Goal: Task Accomplishment & Management: Use online tool/utility

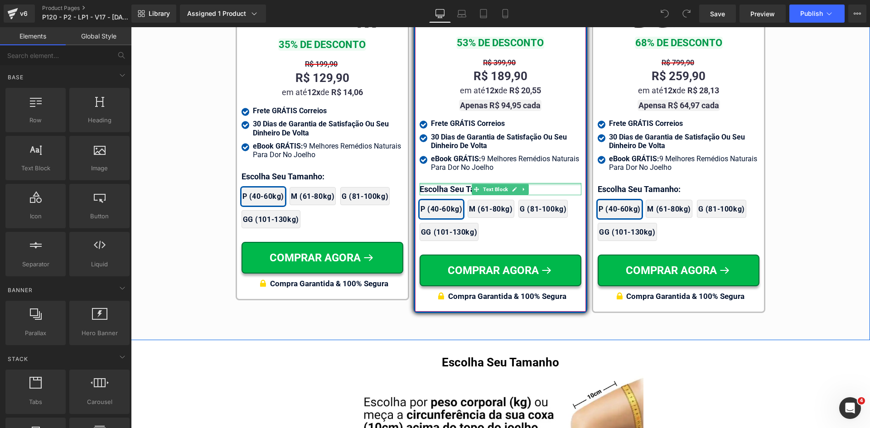
click at [432, 183] on div at bounding box center [500, 184] width 162 height 2
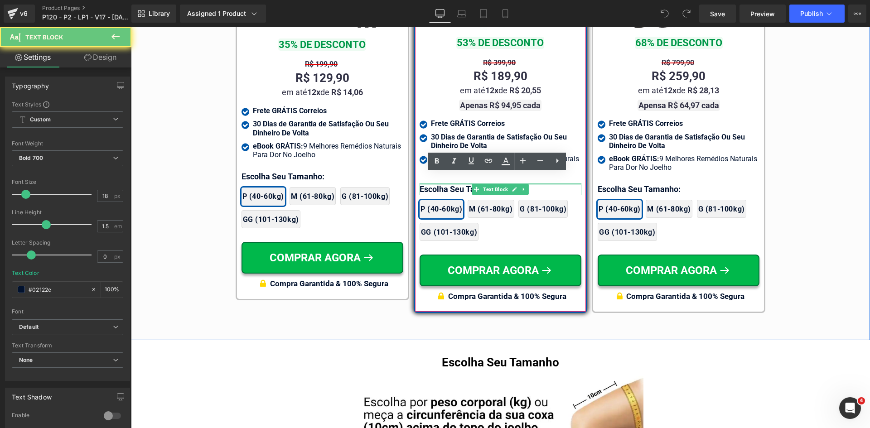
click at [432, 183] on p "Escolha Seu Tamanho:" at bounding box center [500, 189] width 162 height 12
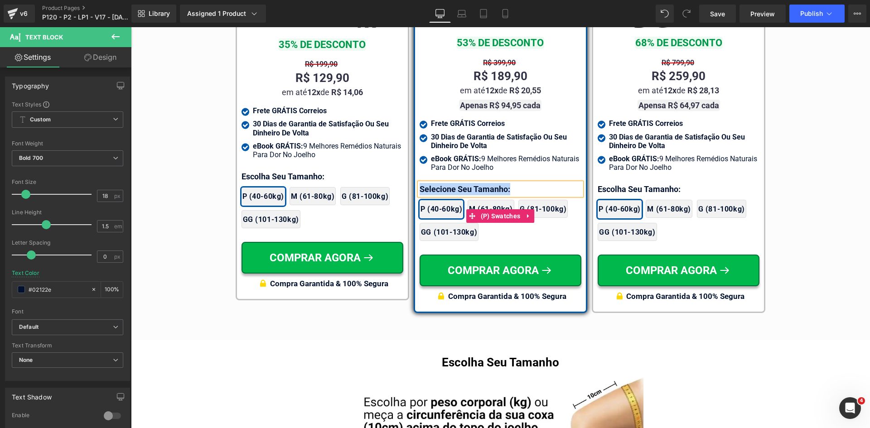
copy p "Selecione Seu Tamanho:"
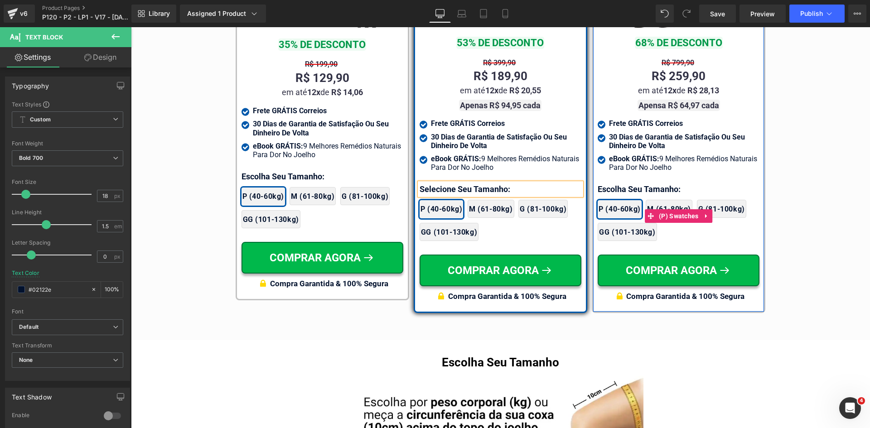
click at [617, 186] on div "2x Joelheiras 4x Joelheiras 1x Joelheira 3x Joelheiras P (40-60kg) M (61-80kg) …" at bounding box center [678, 215] width 162 height 59
click at [617, 183] on p "Escolha Seu Tamanho:" at bounding box center [678, 189] width 162 height 12
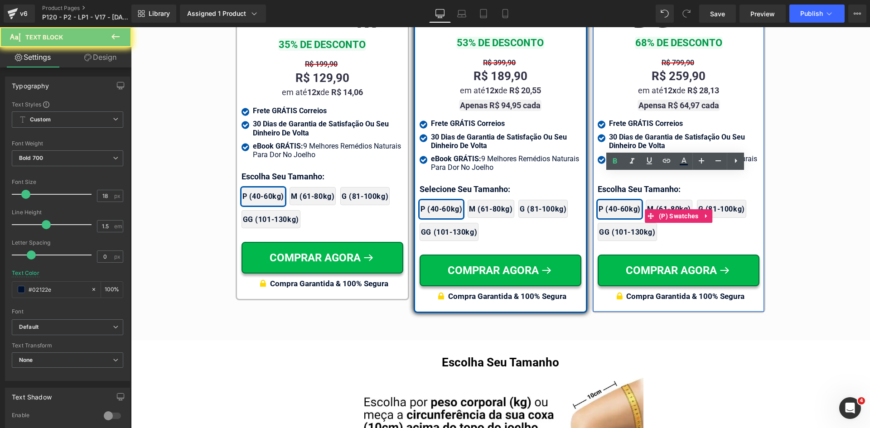
click at [617, 183] on p "Escolha Seu Tamanho:" at bounding box center [678, 189] width 162 height 12
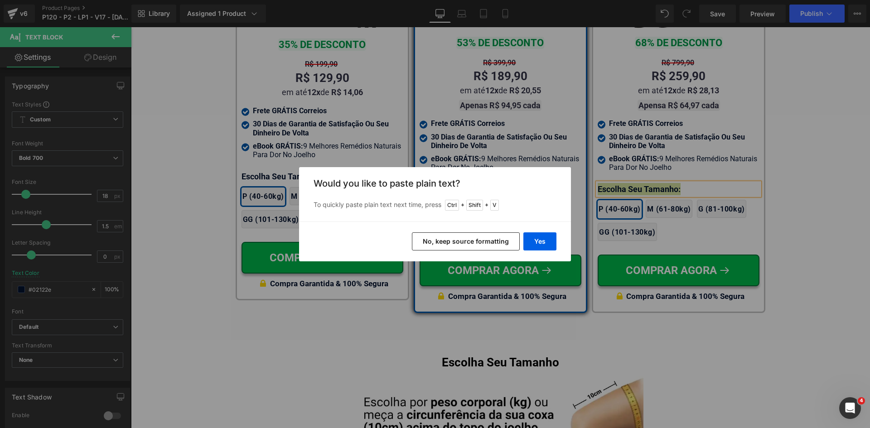
click at [479, 246] on button "No, keep source formatting" at bounding box center [466, 241] width 108 height 18
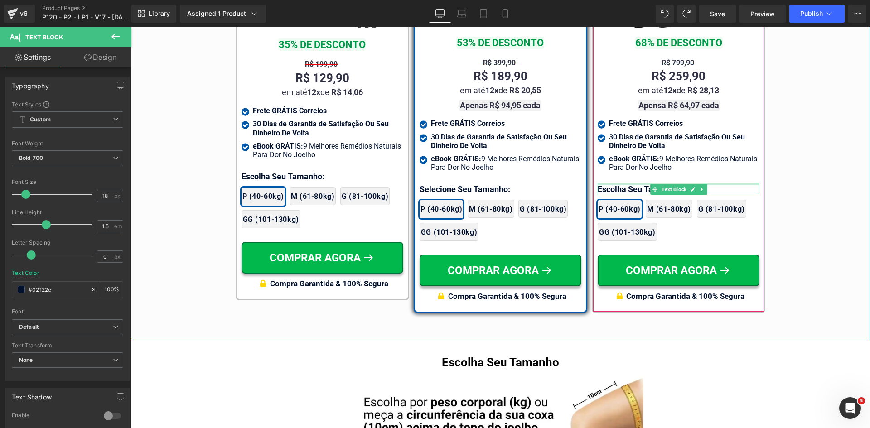
click at [615, 183] on div at bounding box center [678, 184] width 162 height 2
click at [615, 183] on p "Escolha Seu Tamanho:" at bounding box center [678, 189] width 162 height 12
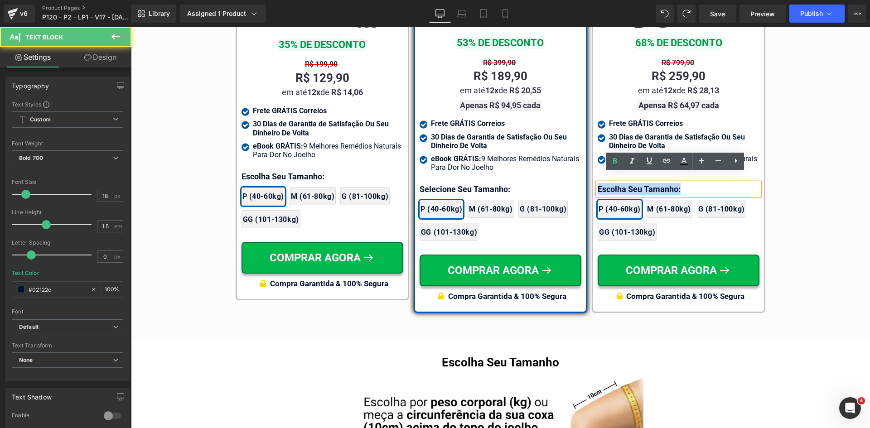
click at [615, 183] on p "Escolha Seu Tamanho:" at bounding box center [678, 189] width 162 height 12
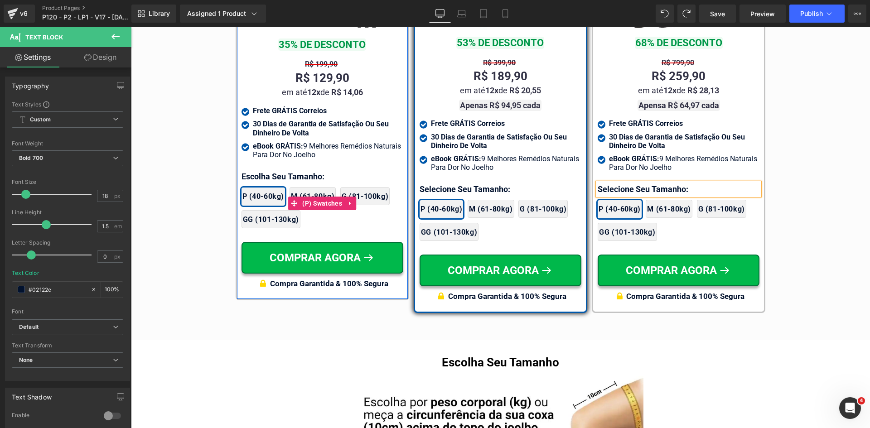
click at [259, 177] on div "2x Joelheiras 4x Joelheiras 1x Joelheira 3x Joelheiras P (40-60kg) M (61-80kg) …" at bounding box center [322, 202] width 162 height 59
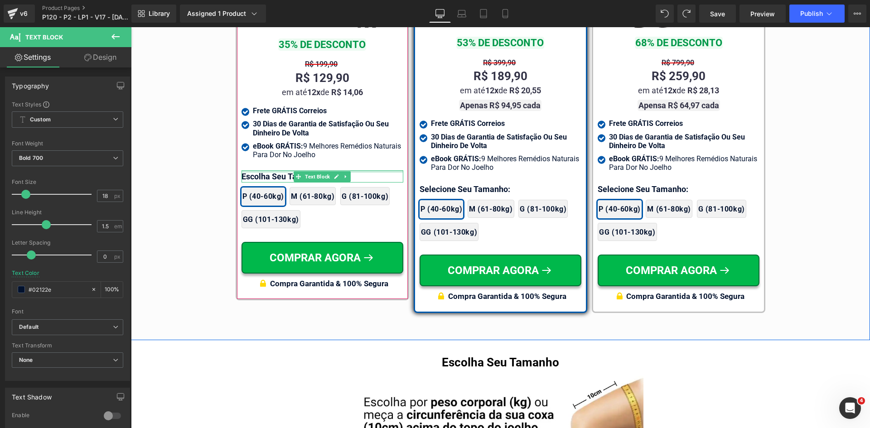
click at [260, 173] on div at bounding box center [322, 171] width 162 height 2
click at [260, 175] on p "Escolha Seu Tamanho:" at bounding box center [322, 176] width 162 height 12
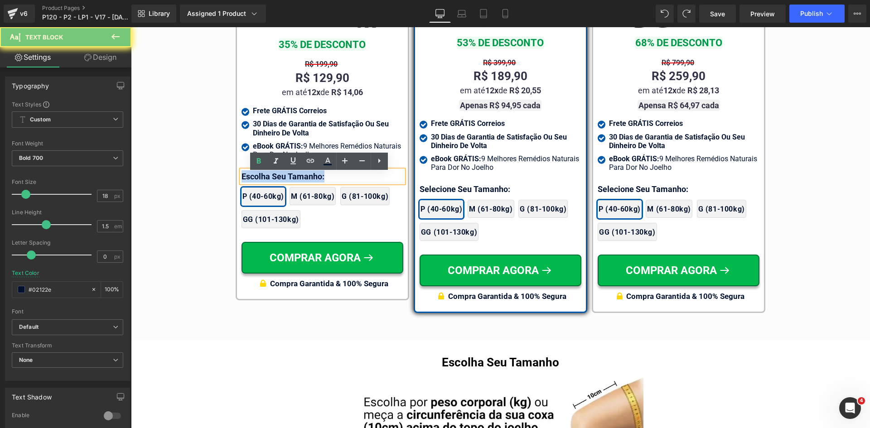
paste div
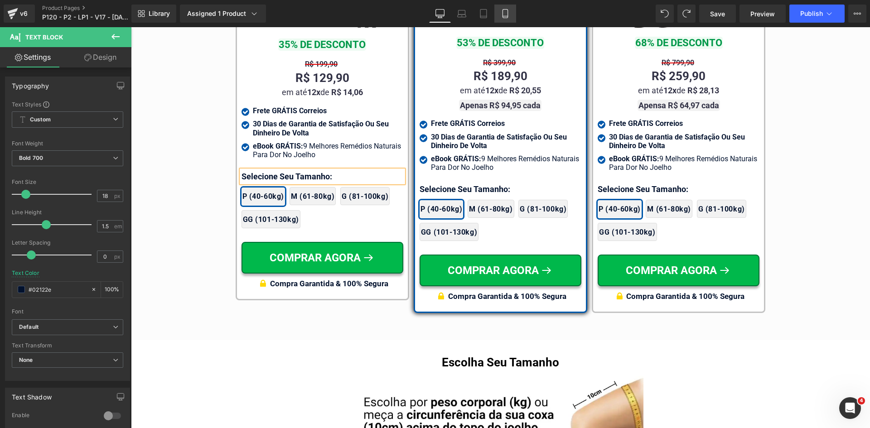
click at [507, 15] on icon at bounding box center [504, 13] width 9 height 9
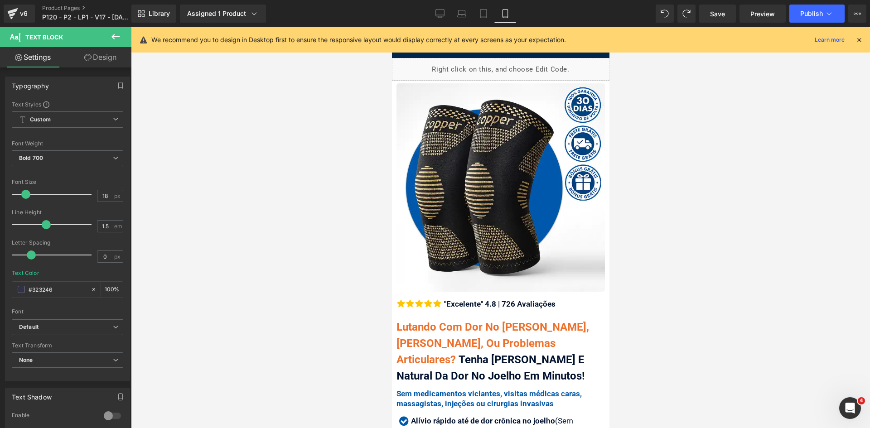
click at [861, 37] on icon at bounding box center [859, 40] width 8 height 8
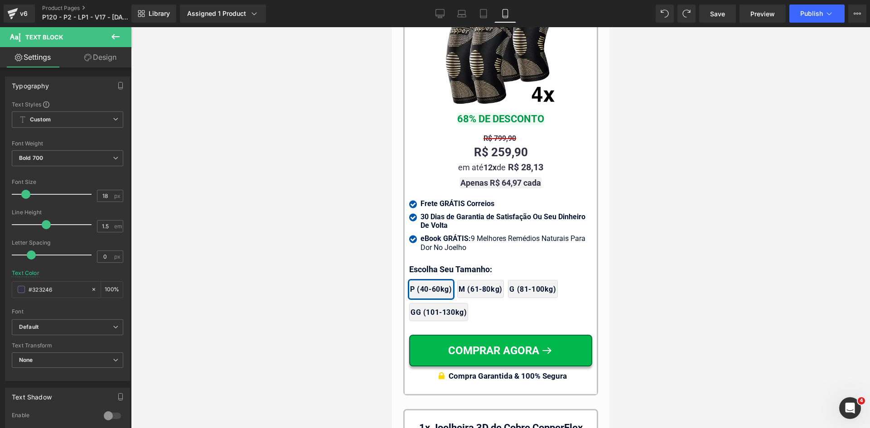
scroll to position [8553, 0]
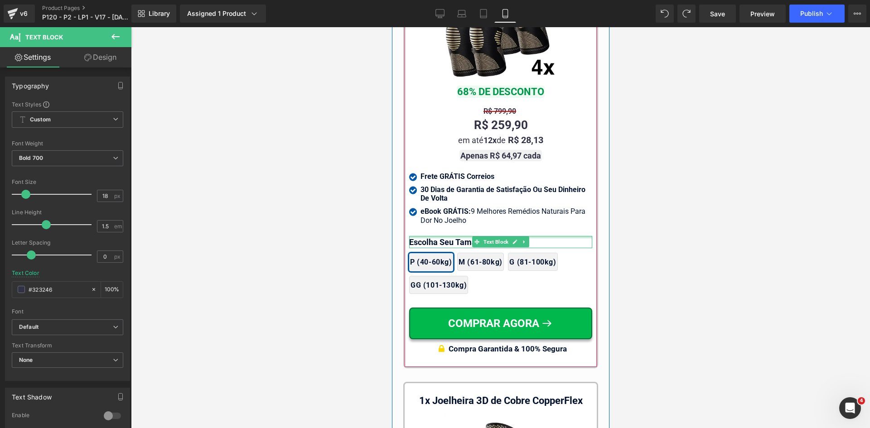
click at [438, 236] on div at bounding box center [500, 237] width 183 height 2
click at [438, 236] on p "Escolha Seu Tamanho:" at bounding box center [500, 242] width 183 height 12
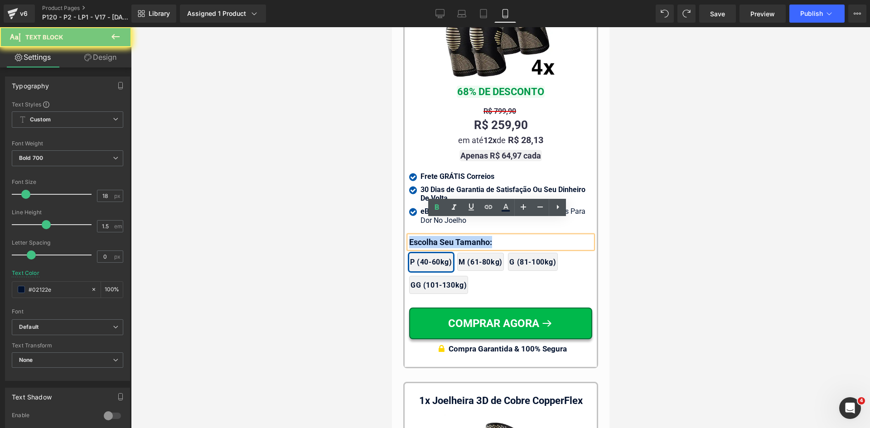
click at [438, 236] on p "Escolha Seu Tamanho:" at bounding box center [500, 242] width 183 height 12
paste div
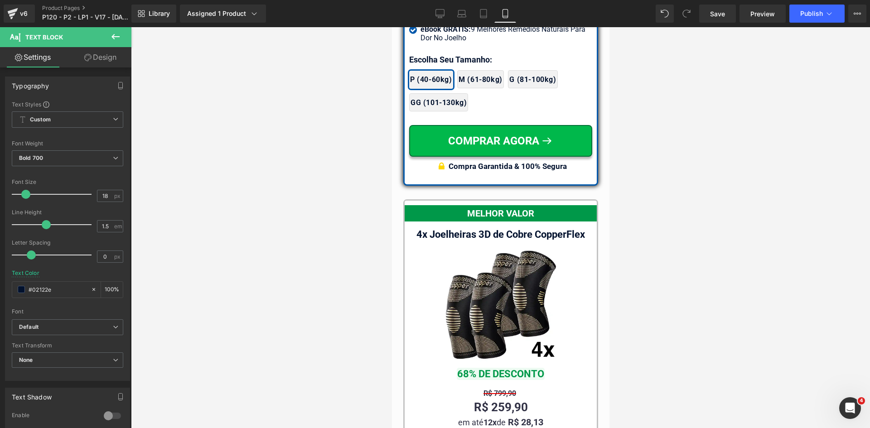
scroll to position [8146, 0]
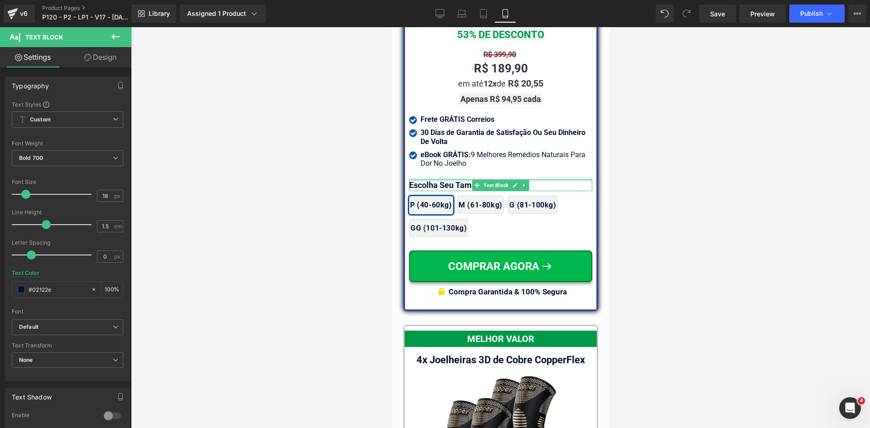
click at [442, 179] on div at bounding box center [500, 180] width 183 height 2
click at [442, 179] on p "Escolha Seu Tamanho:" at bounding box center [500, 185] width 183 height 12
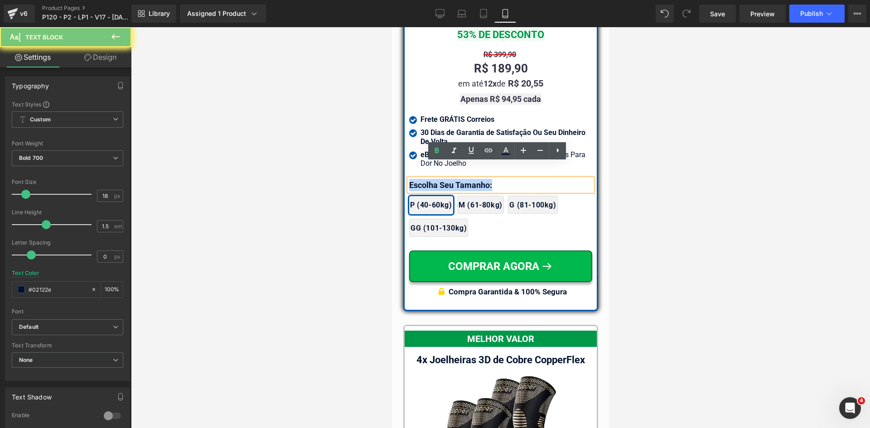
paste div
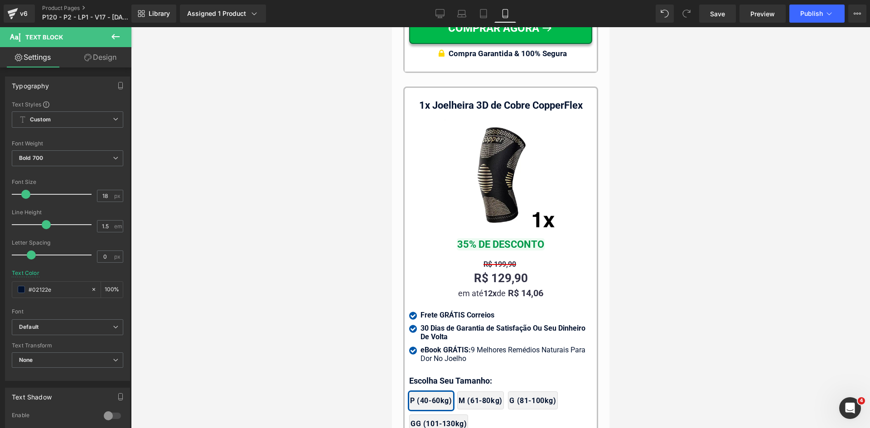
scroll to position [9006, 0]
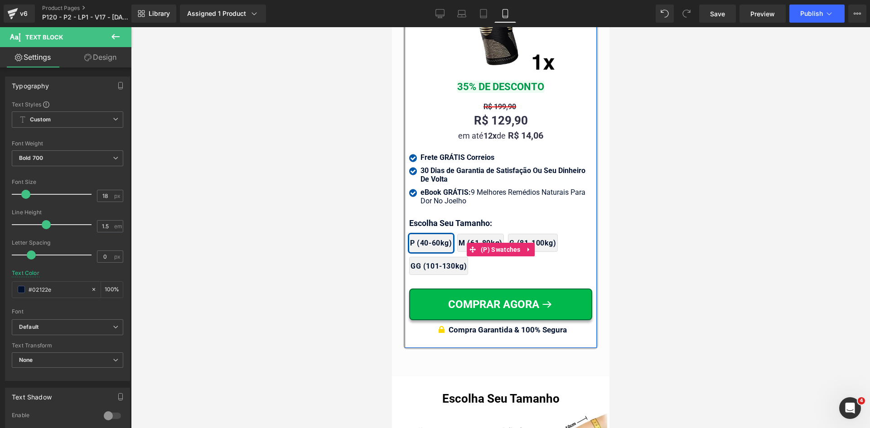
click at [436, 220] on div "2x Joelheiras 4x Joelheiras 1x Joelheira 3x Joelheiras P (40-60kg) M (61-80kg) …" at bounding box center [500, 249] width 183 height 59
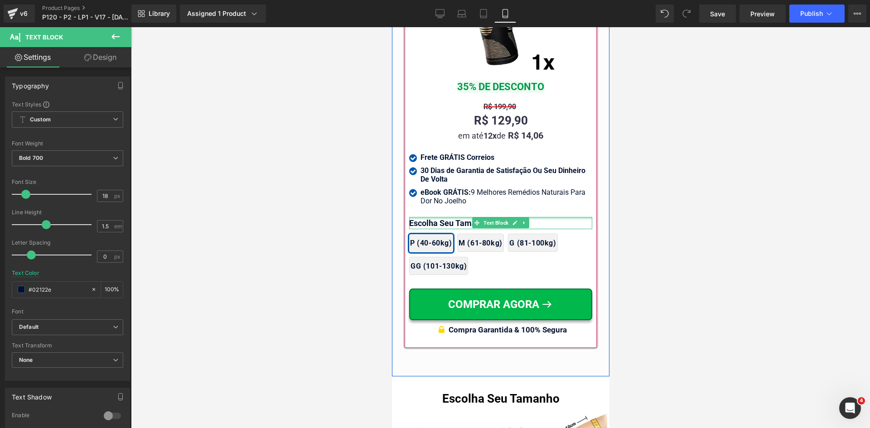
click at [436, 217] on div at bounding box center [500, 218] width 183 height 2
click at [436, 217] on p "Escolha Seu Tamanho:" at bounding box center [500, 223] width 183 height 12
paste div
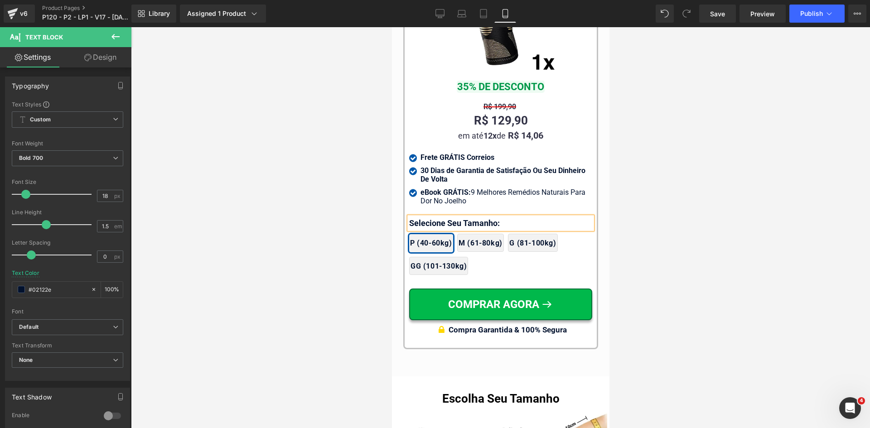
click at [335, 229] on div at bounding box center [500, 227] width 739 height 401
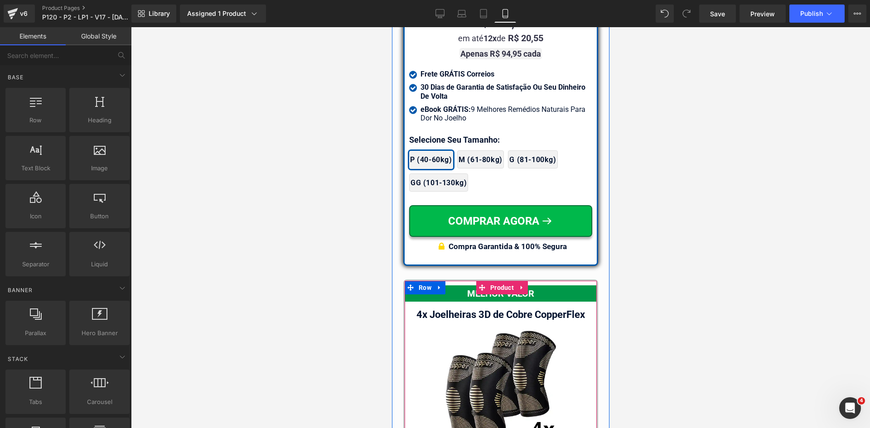
scroll to position [8010, 0]
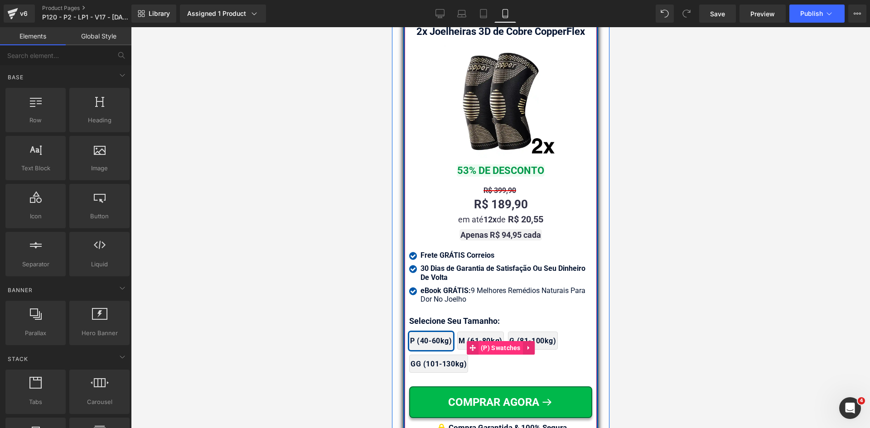
drag, startPoint x: 488, startPoint y: 329, endPoint x: 442, endPoint y: 324, distance: 46.1
click at [488, 341] on span "(P) Swatches" at bounding box center [500, 348] width 44 height 14
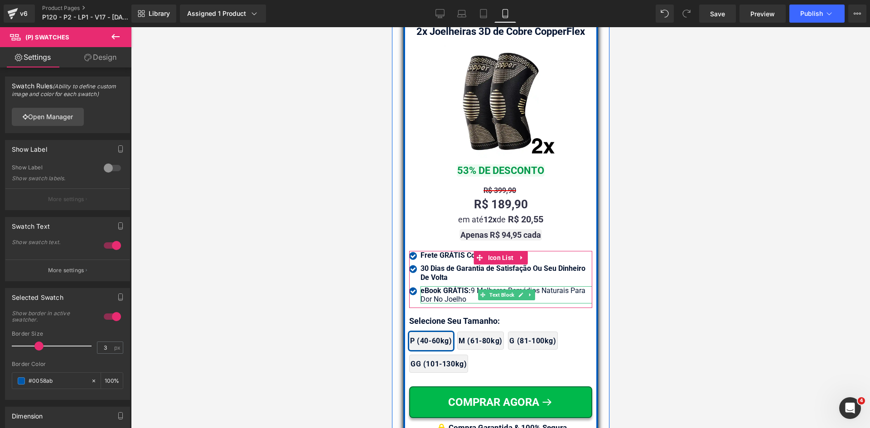
click at [428, 286] on strong "eBook GRÁTIS:" at bounding box center [445, 290] width 50 height 9
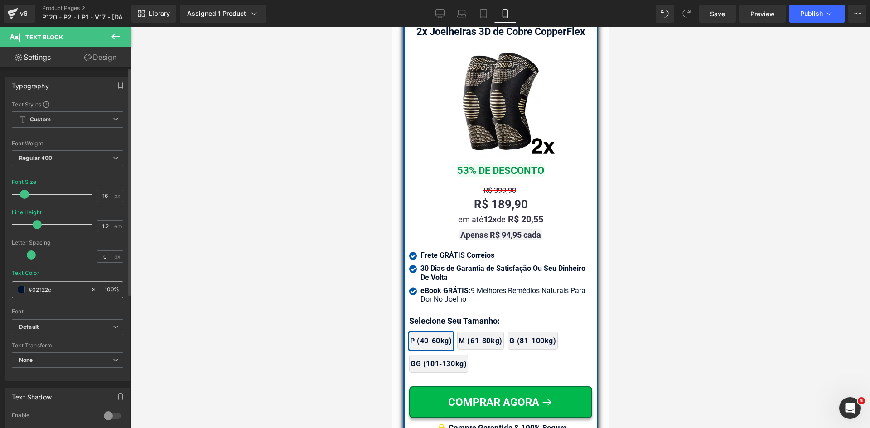
click at [42, 288] on input "#02122e" at bounding box center [58, 289] width 58 height 10
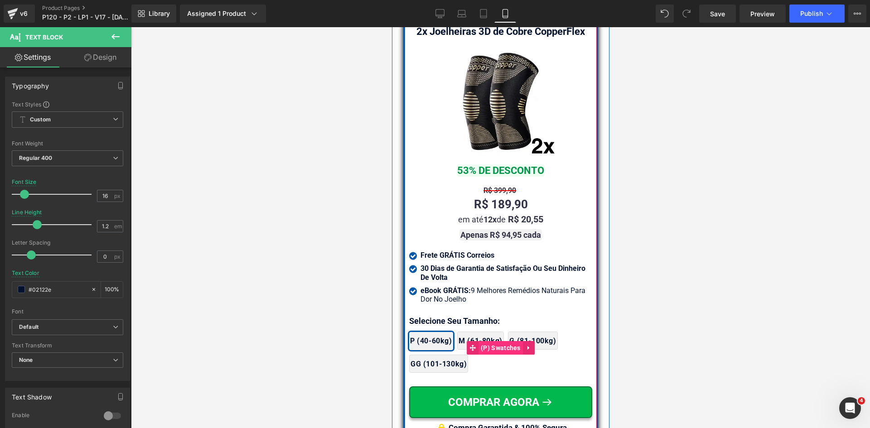
click at [482, 341] on span "(P) Swatches" at bounding box center [500, 348] width 44 height 14
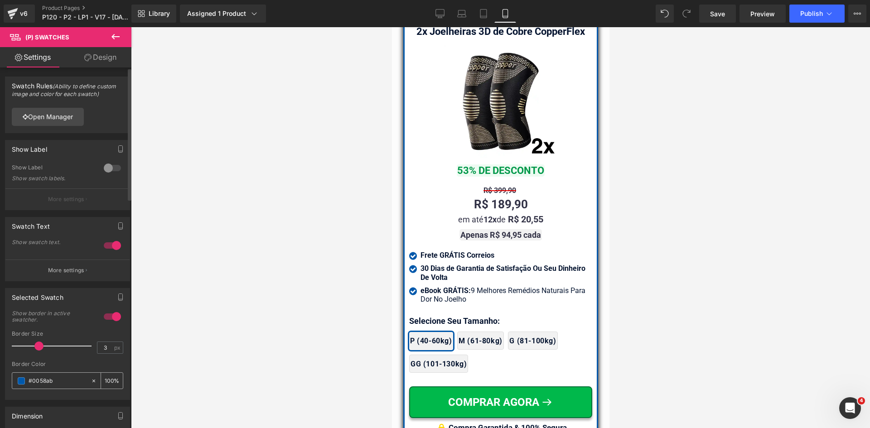
click at [47, 382] on input "#0058ab" at bounding box center [58, 381] width 58 height 10
paste input "2122e"
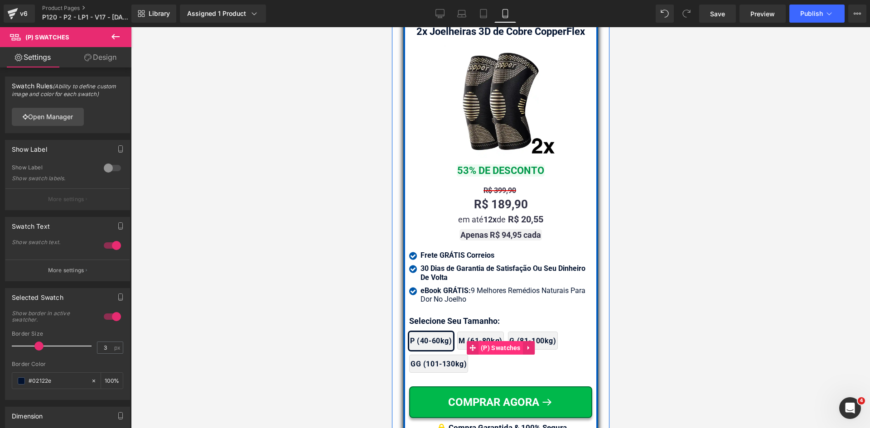
type input "#02122e"
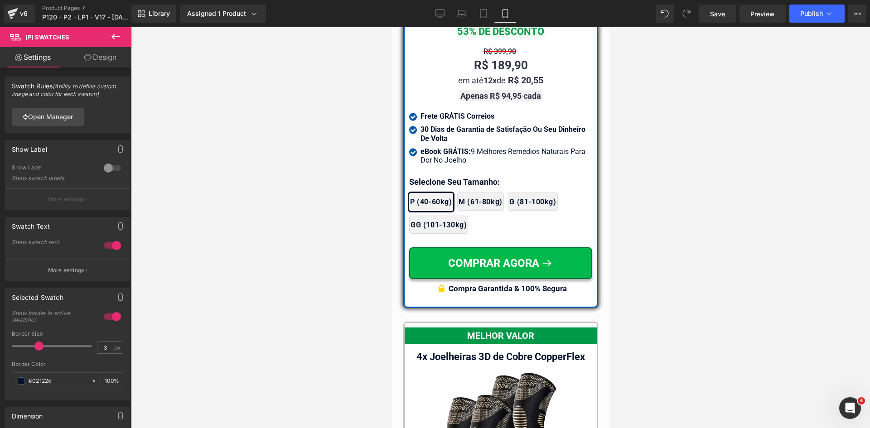
scroll to position [8146, 0]
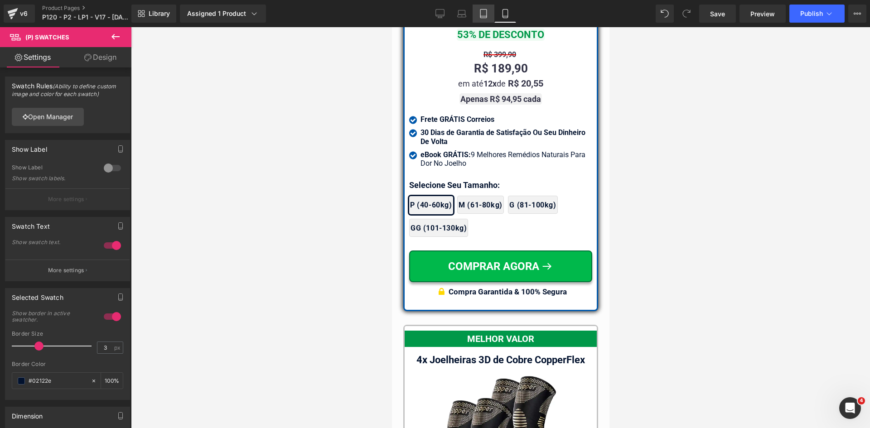
click at [478, 16] on link "Tablet" at bounding box center [483, 14] width 22 height 18
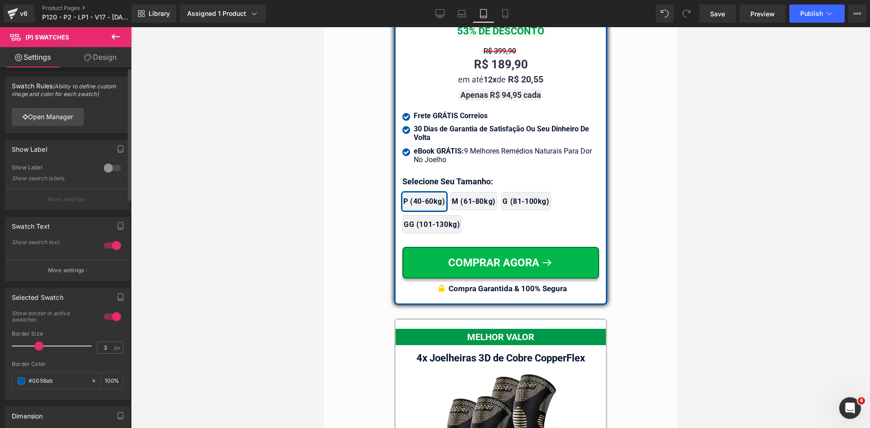
scroll to position [7925, 0]
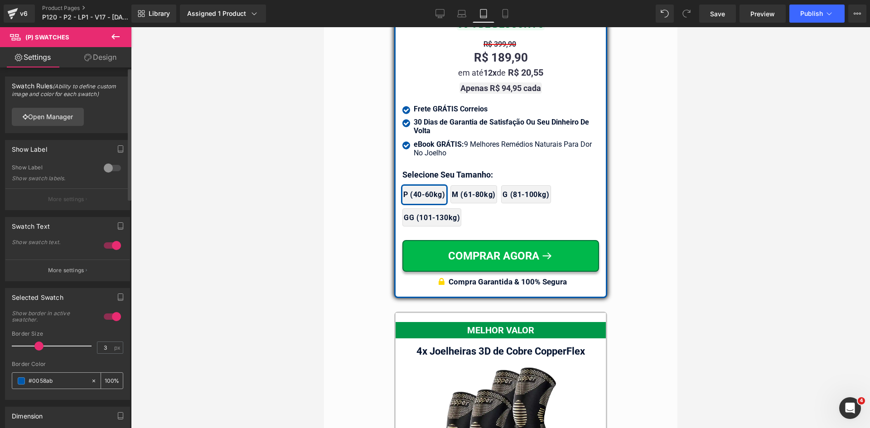
click at [63, 381] on input "#02122e" at bounding box center [58, 381] width 58 height 10
paste input "2122e"
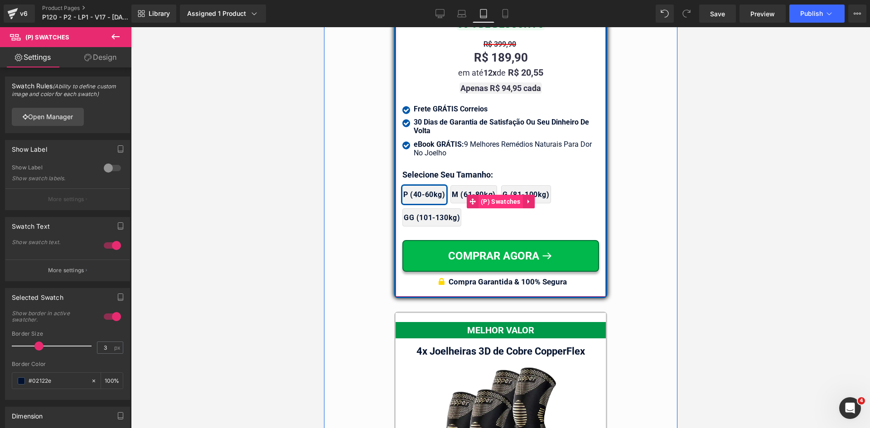
type input "#02122e"
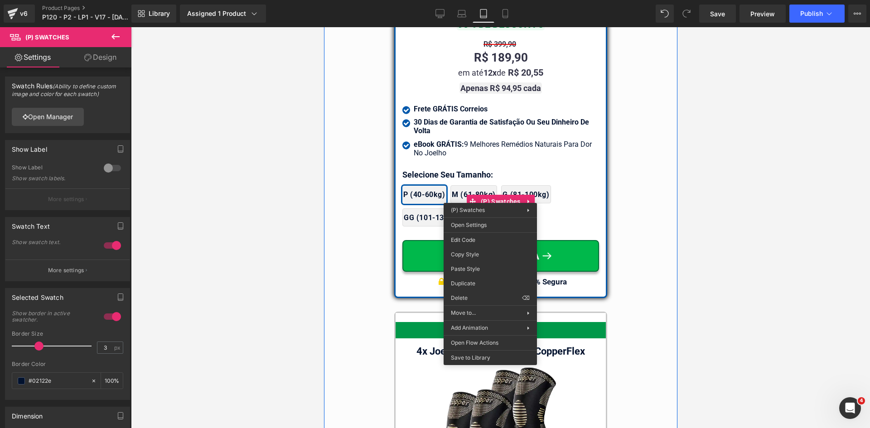
click at [315, 239] on div at bounding box center [500, 227] width 739 height 401
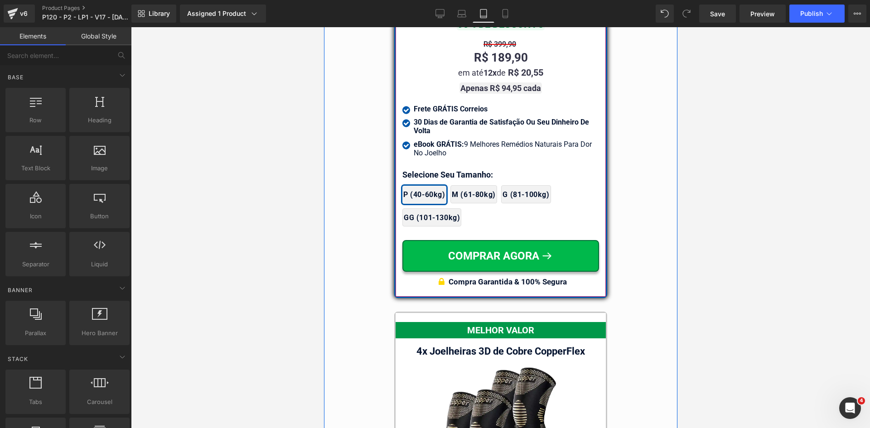
drag, startPoint x: 484, startPoint y: 191, endPoint x: 490, endPoint y: 263, distance: 71.8
click at [484, 191] on div "2x Joelheiras 4x Joelheiras 1x Joelheira 3x Joelheiras P (40-60kg) M (61-80kg) …" at bounding box center [500, 201] width 197 height 59
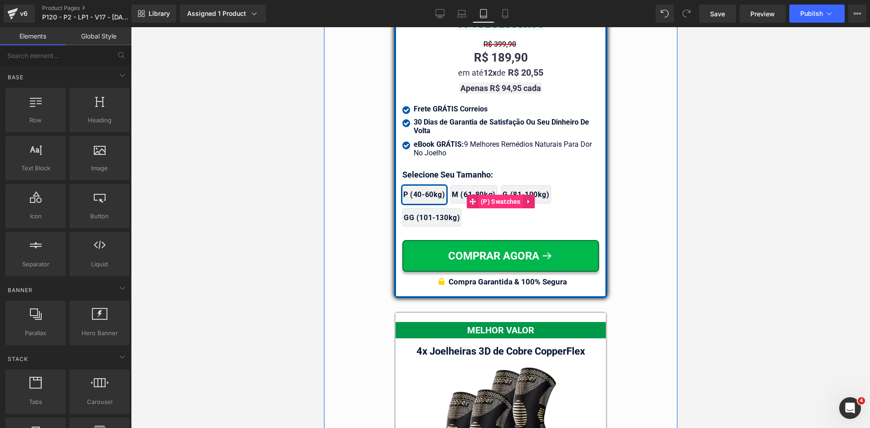
click at [492, 195] on span "(P) Swatches" at bounding box center [500, 202] width 44 height 14
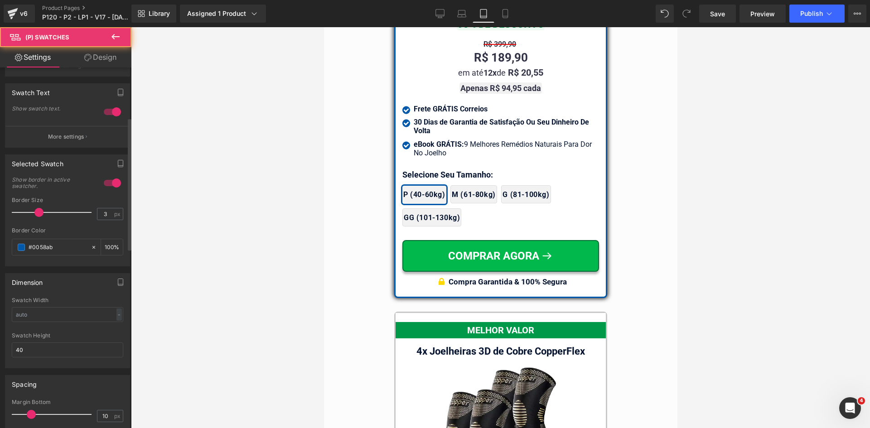
scroll to position [136, 0]
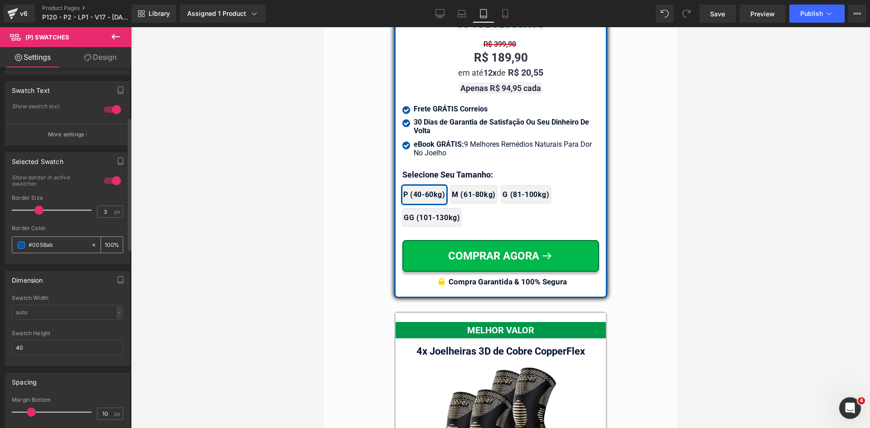
click at [61, 244] on input "#0058ab" at bounding box center [58, 245] width 58 height 10
paste input "2122e"
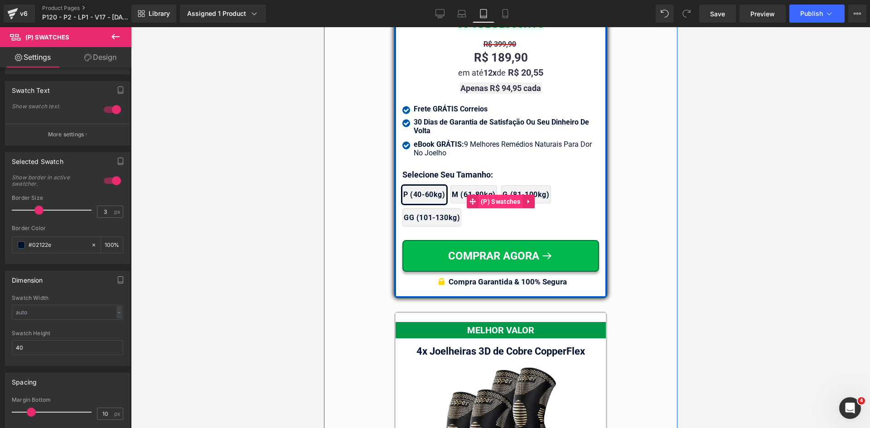
type input "#02122e"
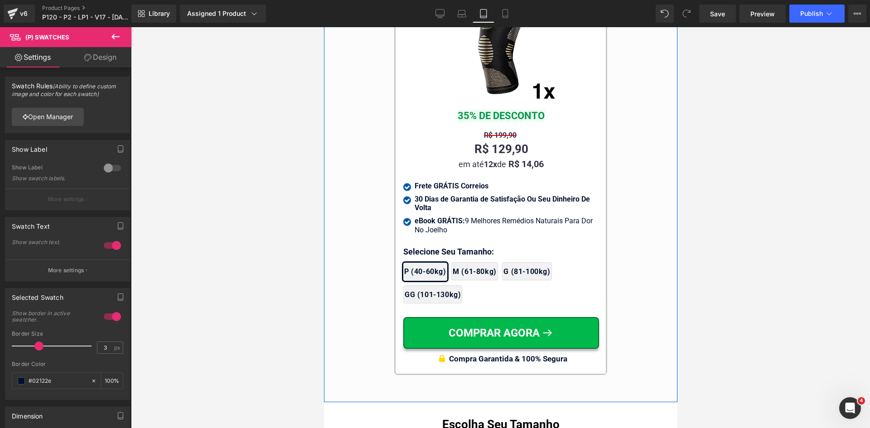
scroll to position [8876, 0]
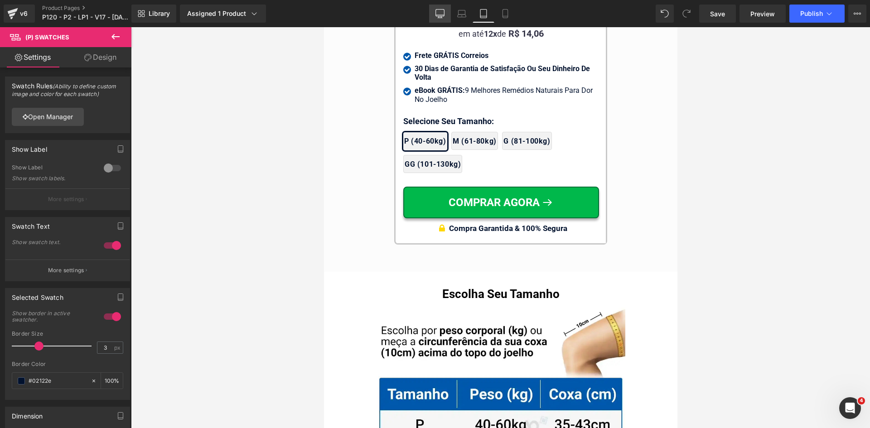
drag, startPoint x: 440, startPoint y: 9, endPoint x: 589, endPoint y: 11, distance: 148.6
click at [440, 9] on link "Desktop" at bounding box center [440, 14] width 22 height 18
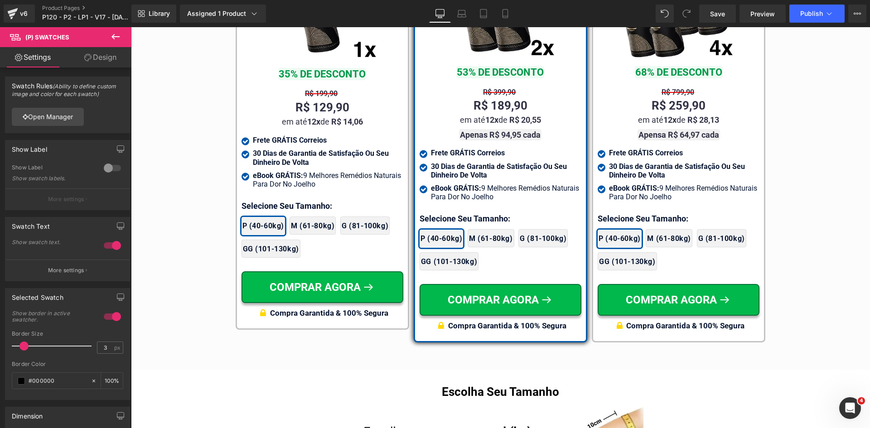
scroll to position [5440, 0]
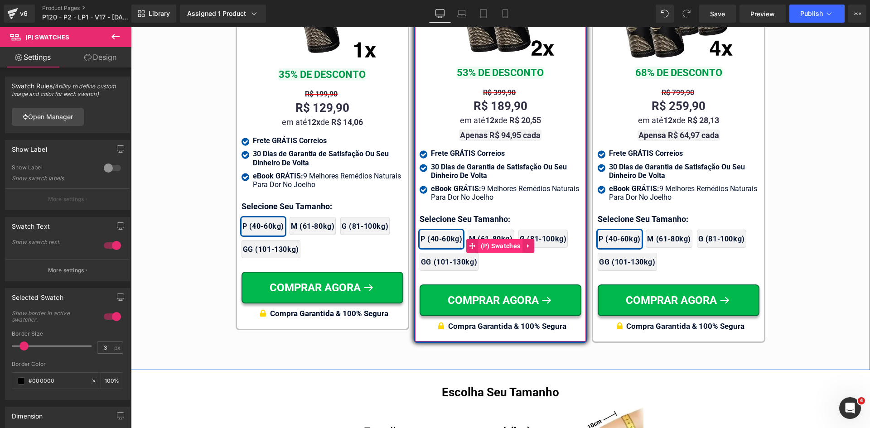
click at [493, 239] on span "(P) Swatches" at bounding box center [500, 246] width 44 height 14
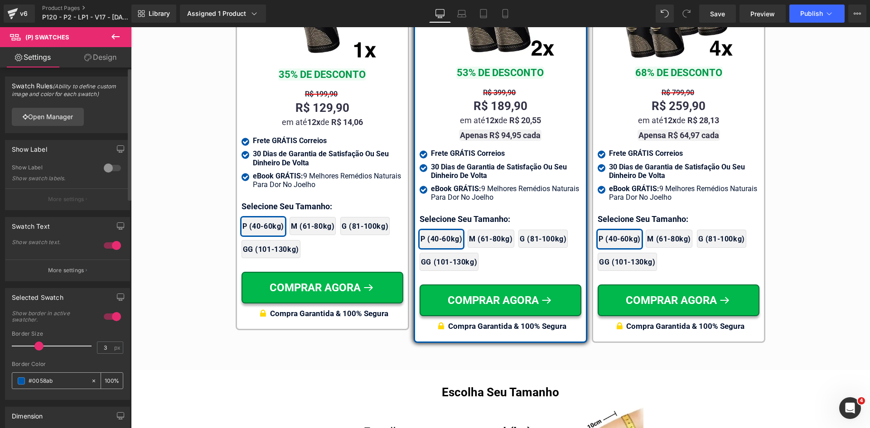
click at [62, 378] on input "#0058ab" at bounding box center [58, 381] width 58 height 10
paste input "2122e"
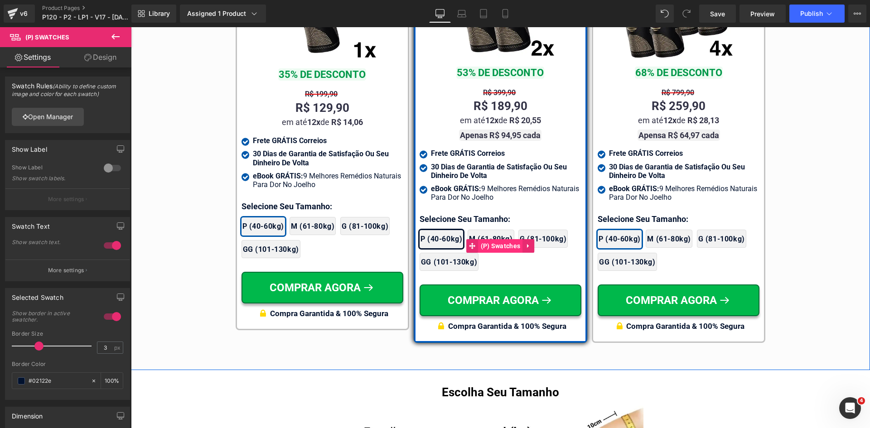
type input "#02122e"
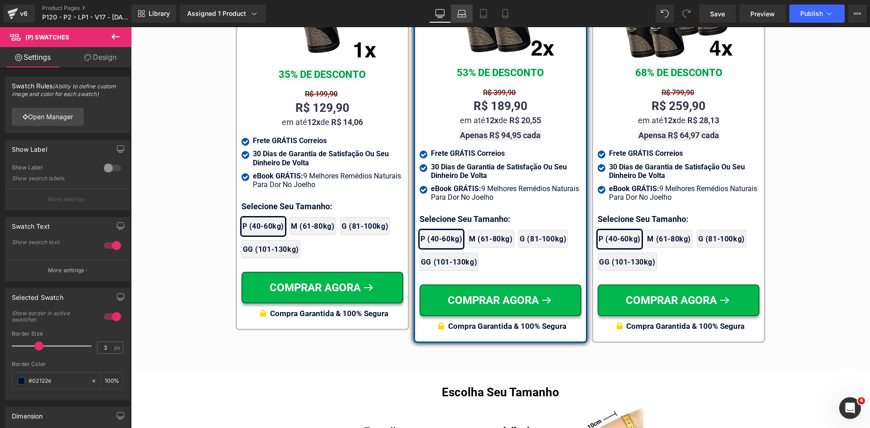
drag, startPoint x: 466, startPoint y: 10, endPoint x: 178, endPoint y: 143, distance: 316.5
click at [466, 10] on icon at bounding box center [461, 13] width 9 height 9
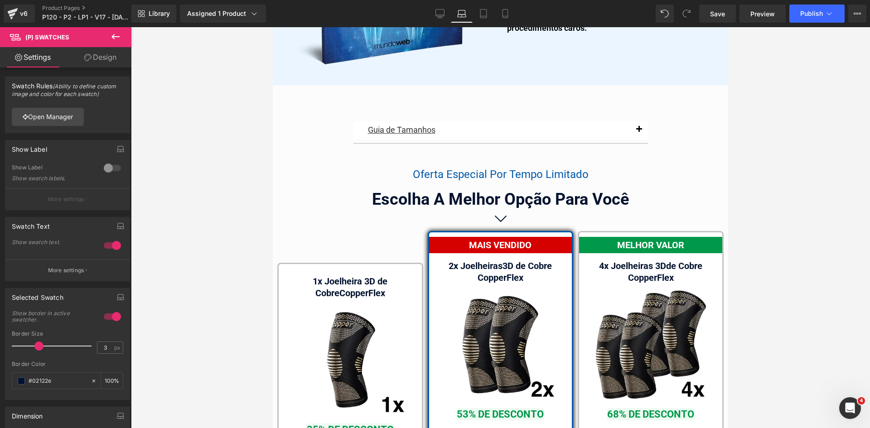
scroll to position [5777, 0]
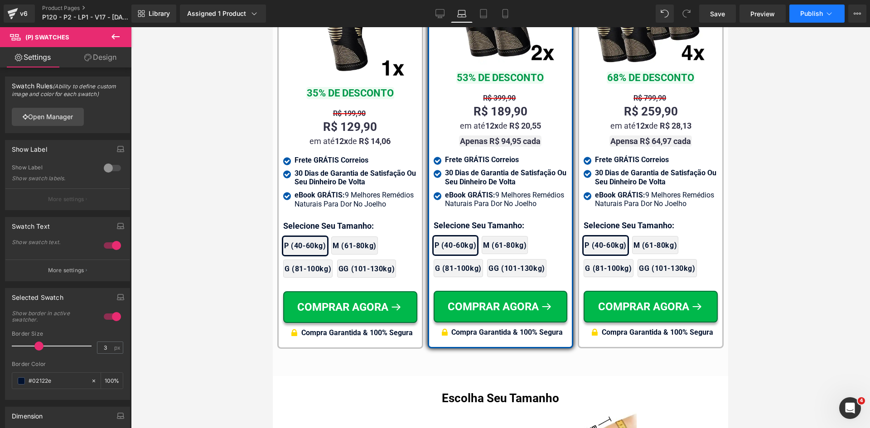
click at [809, 10] on span "Publish" at bounding box center [811, 13] width 23 height 7
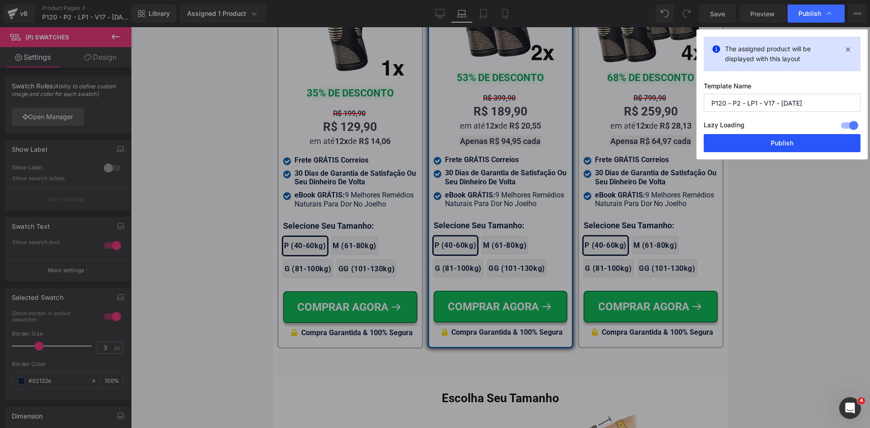
click at [788, 143] on button "Publish" at bounding box center [781, 143] width 157 height 18
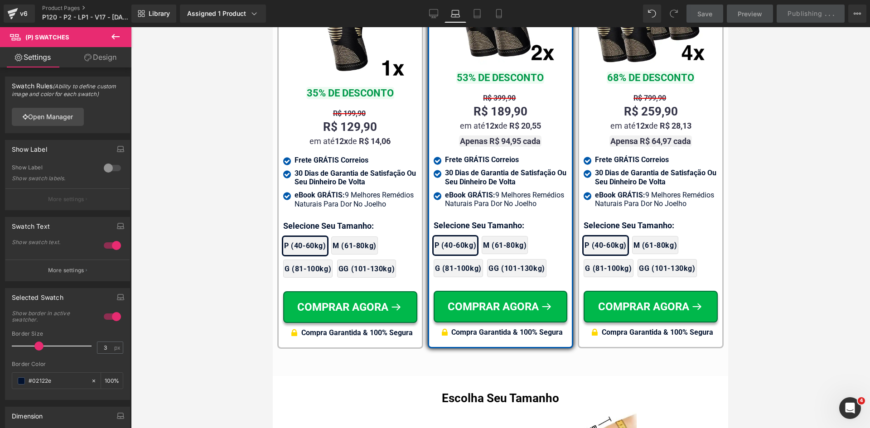
scroll to position [5641, 0]
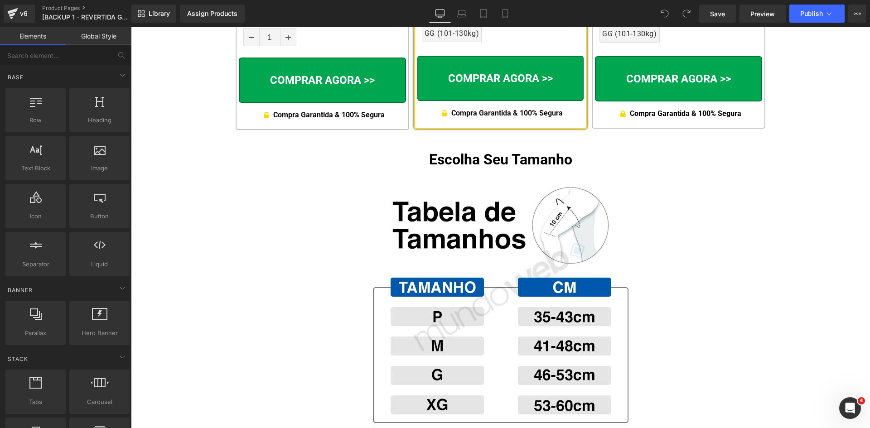
scroll to position [4461, 0]
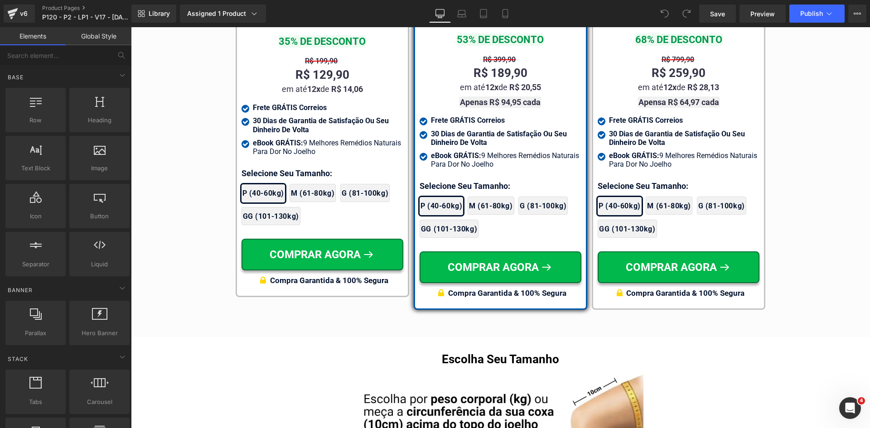
scroll to position [5468, 0]
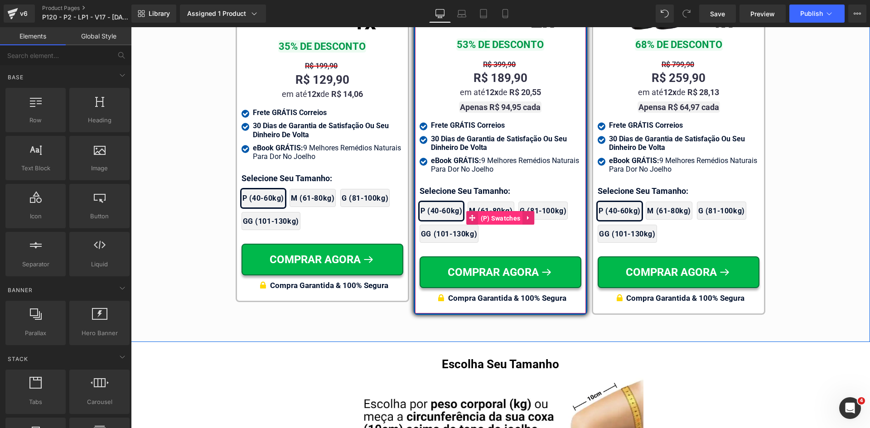
click at [495, 212] on span "(P) Swatches" at bounding box center [500, 219] width 44 height 14
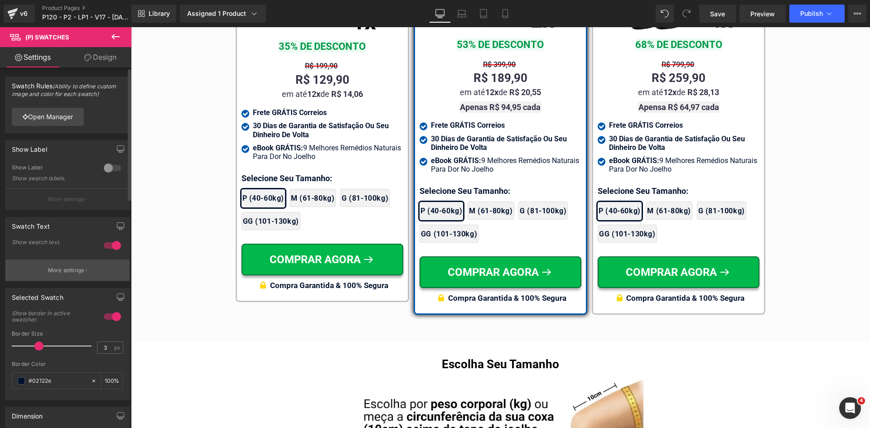
click at [65, 267] on p "More settings" at bounding box center [66, 270] width 36 height 8
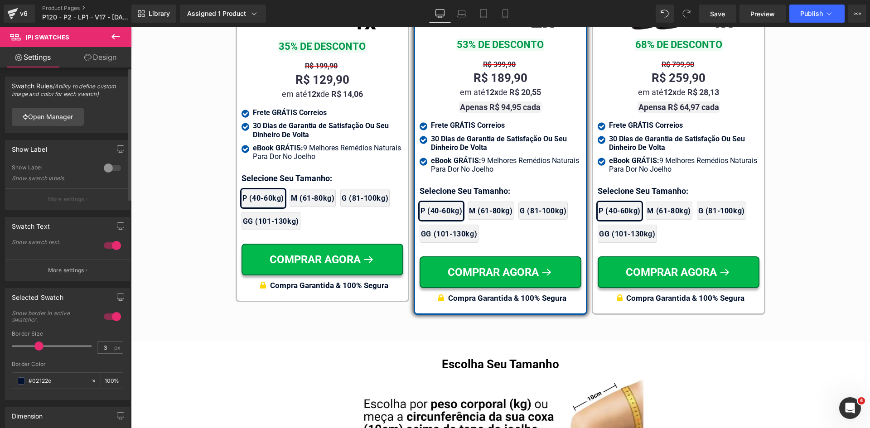
click at [72, 273] on p "More settings" at bounding box center [66, 270] width 36 height 8
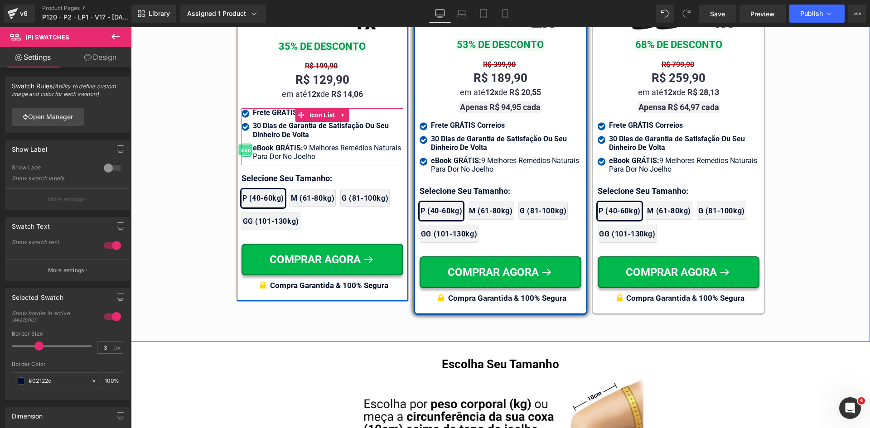
click at [244, 152] on span "Icon" at bounding box center [246, 150] width 14 height 11
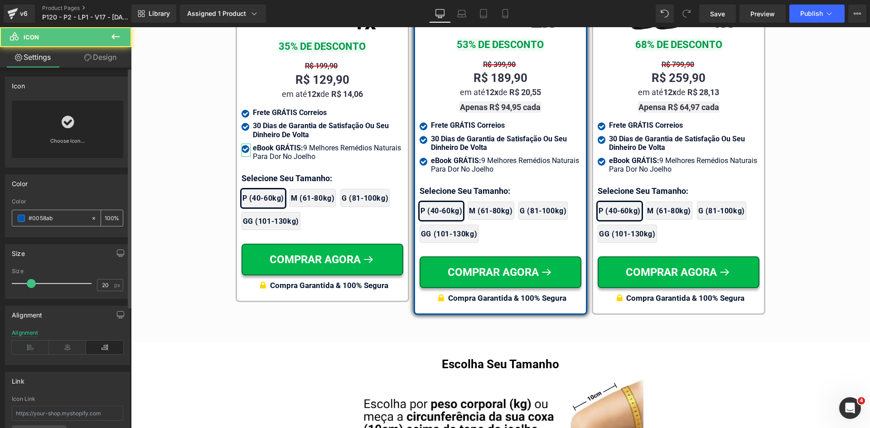
click at [71, 217] on input "#0058ab" at bounding box center [58, 218] width 58 height 10
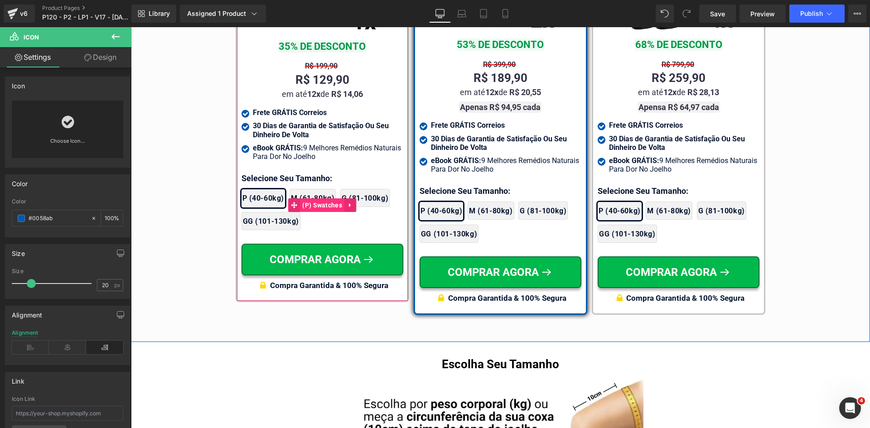
click at [318, 210] on span "(P) Swatches" at bounding box center [322, 205] width 44 height 14
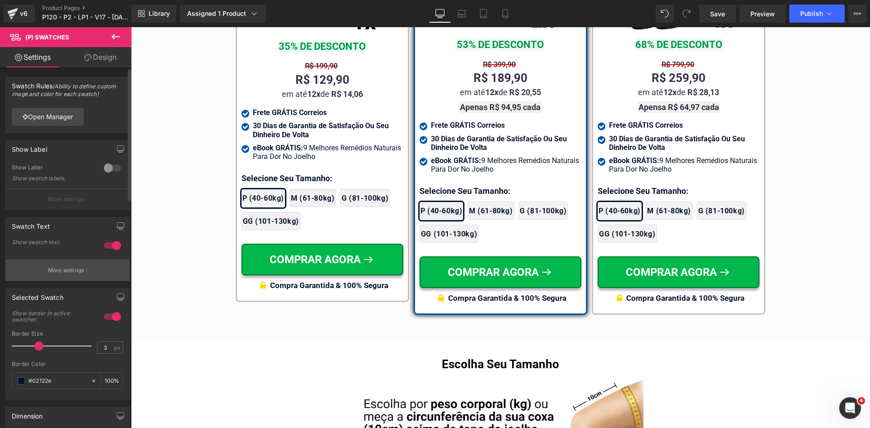
click at [69, 267] on p "More settings" at bounding box center [66, 270] width 36 height 8
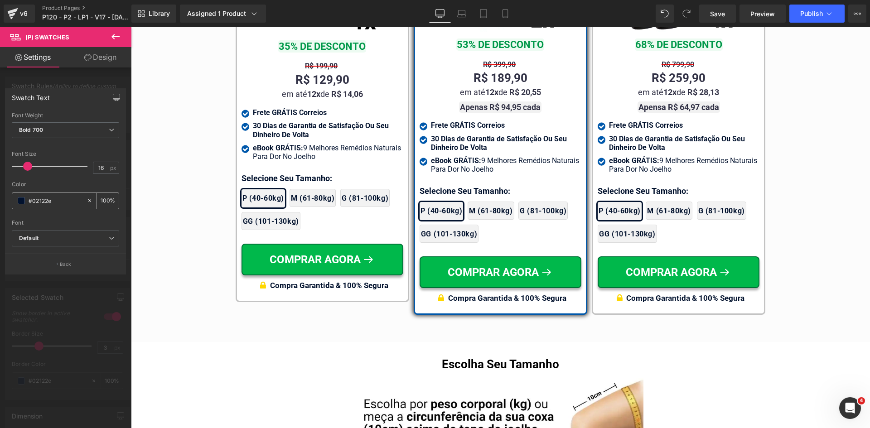
click at [56, 197] on input "#02122e" at bounding box center [56, 201] width 54 height 10
paste input "058ab"
type input "#02122e"
click at [67, 264] on p "Back" at bounding box center [66, 264] width 12 height 7
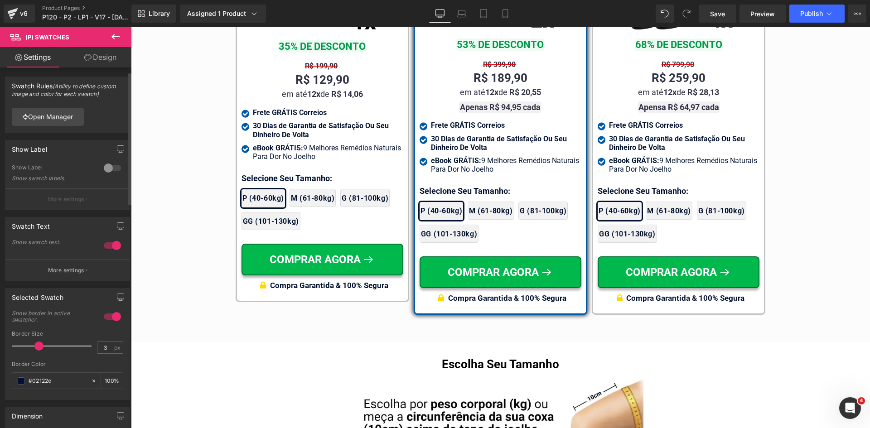
scroll to position [45, 0]
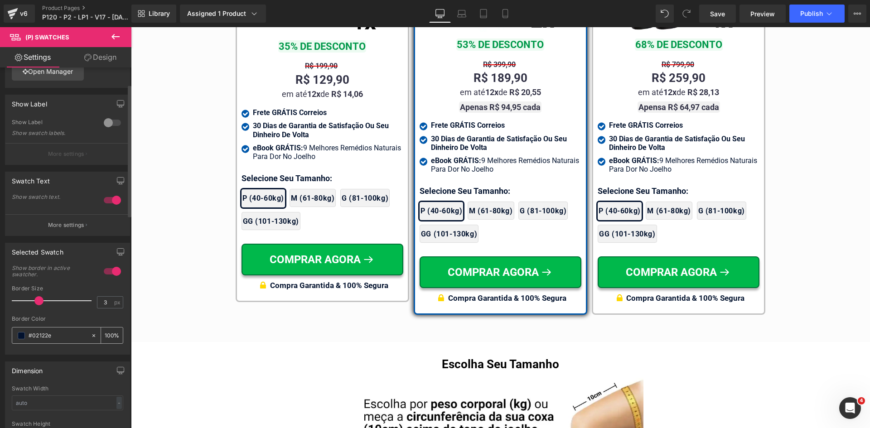
click at [52, 332] on input "#02122e" at bounding box center [58, 336] width 58 height 10
paste input "058ab"
type input "#0058ab"
click at [63, 226] on p "More settings" at bounding box center [66, 225] width 36 height 8
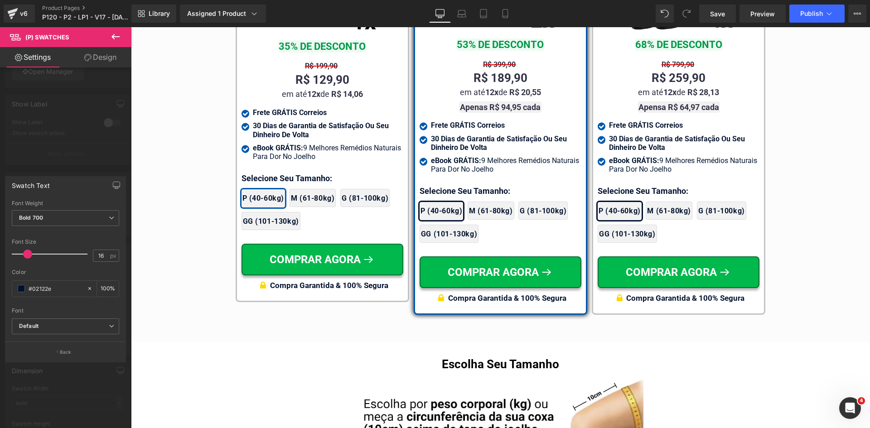
drag, startPoint x: 78, startPoint y: 183, endPoint x: 78, endPoint y: 178, distance: 5.4
click at [78, 183] on div "Swatch Text" at bounding box center [65, 185] width 120 height 17
click at [96, 64] on link "Design" at bounding box center [100, 57] width 66 height 20
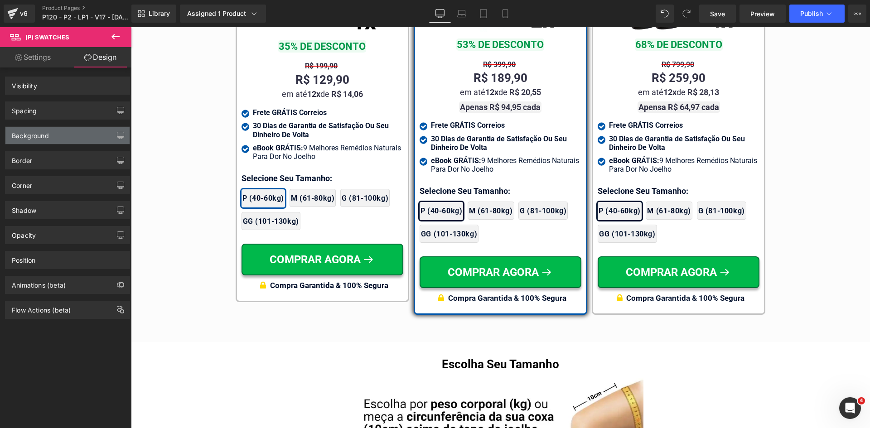
click at [35, 135] on div "Background" at bounding box center [30, 133] width 37 height 13
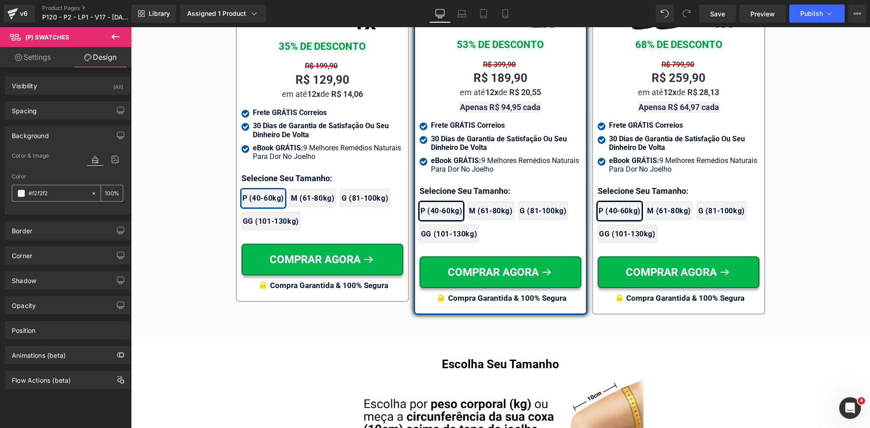
type input "#f2f2f2"
type input "100"
click at [56, 191] on input "#f2f2f2" at bounding box center [58, 193] width 58 height 10
type input "f"
type input "0"
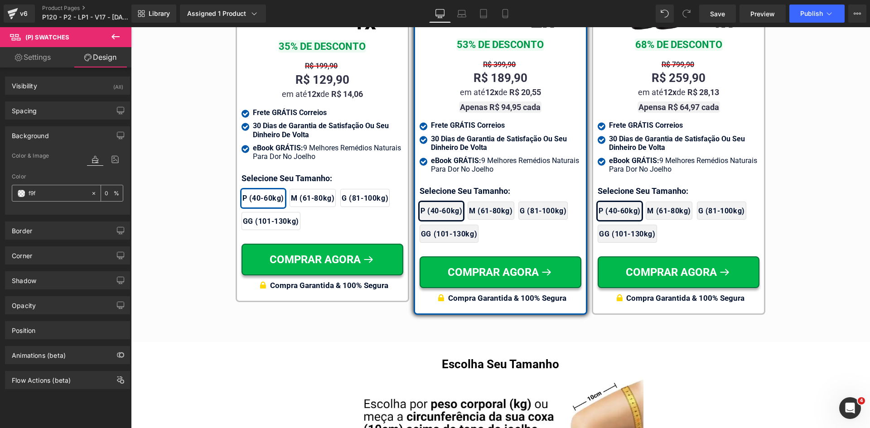
type input "f9f9"
type input "60"
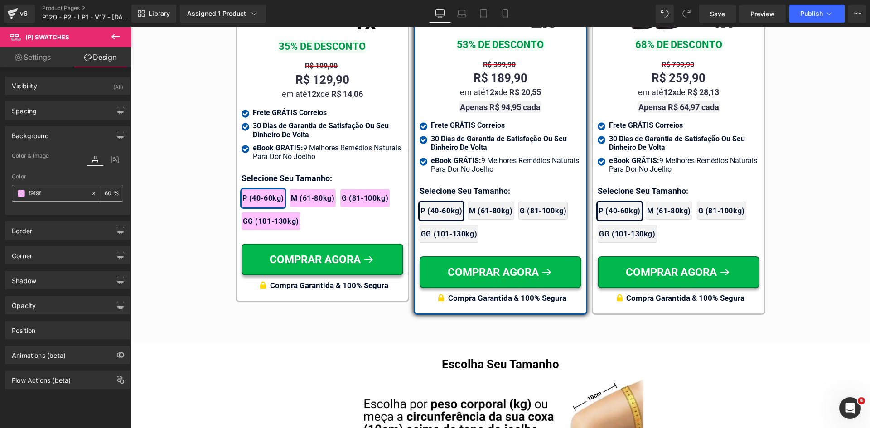
type input "f9f9f9"
type input "100"
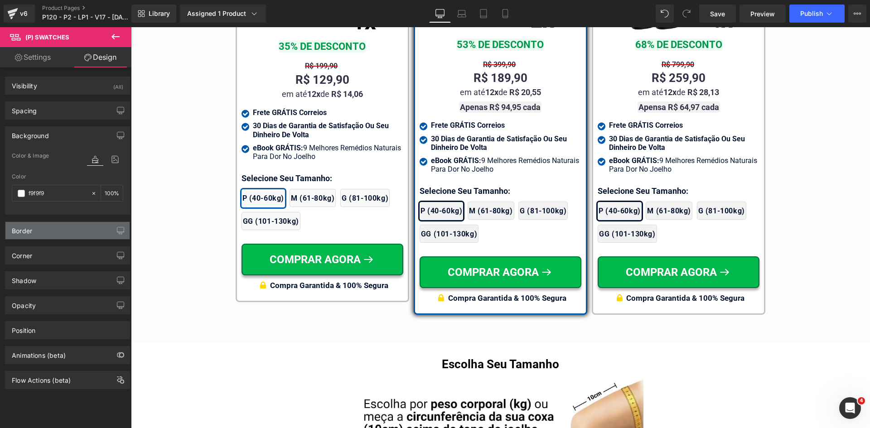
click at [48, 234] on div "Border" at bounding box center [67, 230] width 124 height 17
type input "#f9f9f9"
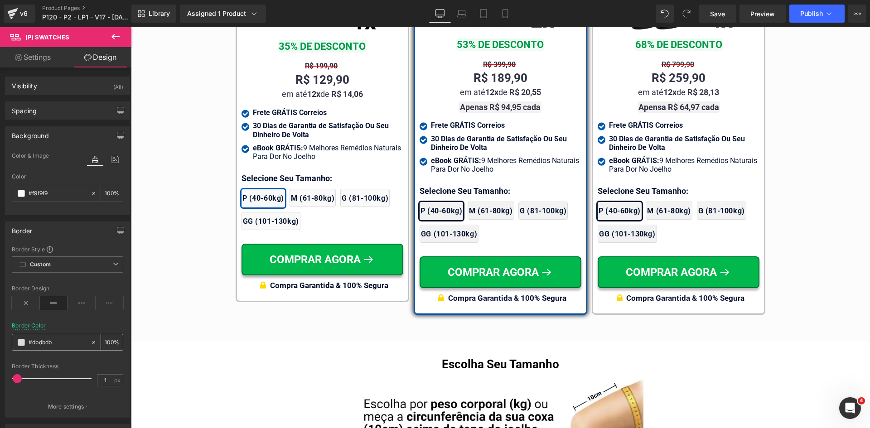
click at [61, 343] on input "#dbdbdb" at bounding box center [58, 342] width 58 height 10
type input "c"
type input "0"
type input "ccc"
type input "100"
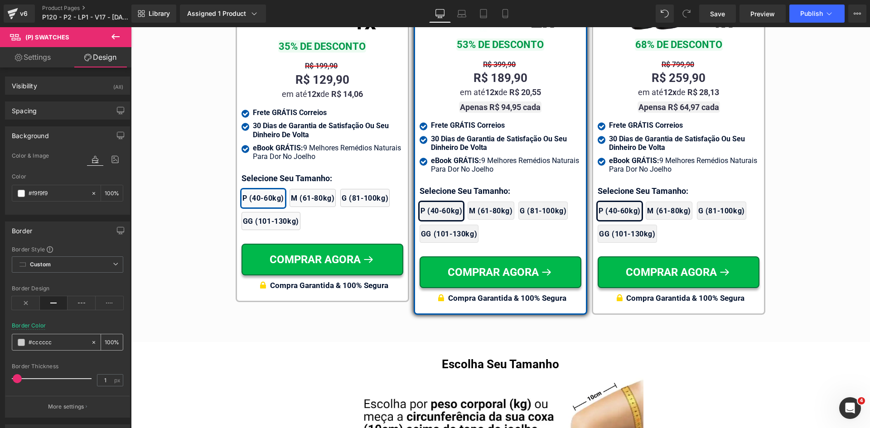
click at [58, 344] on input "#cccccc" at bounding box center [58, 342] width 58 height 10
type input "0"
type input "000"
type input "100"
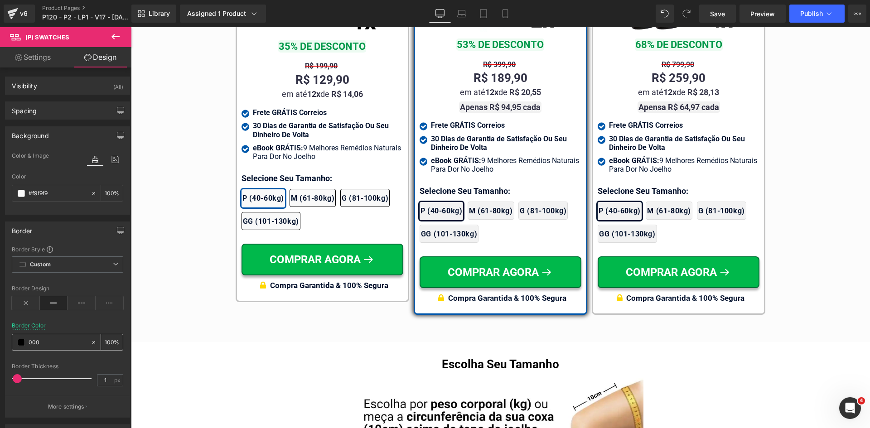
type input "f"
type input "0"
type input "fff"
type input "100"
type input "c"
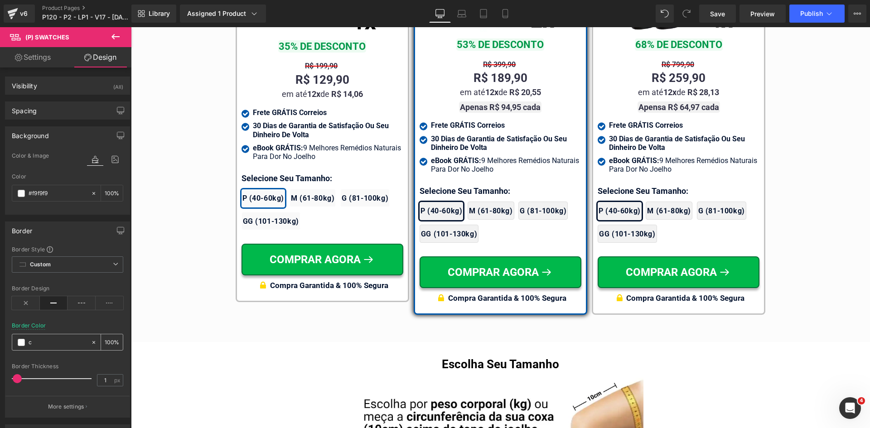
type input "0"
type input "ccc"
type input "100"
type input "ccc"
click at [57, 194] on input "#f9f9f9" at bounding box center [58, 193] width 58 height 10
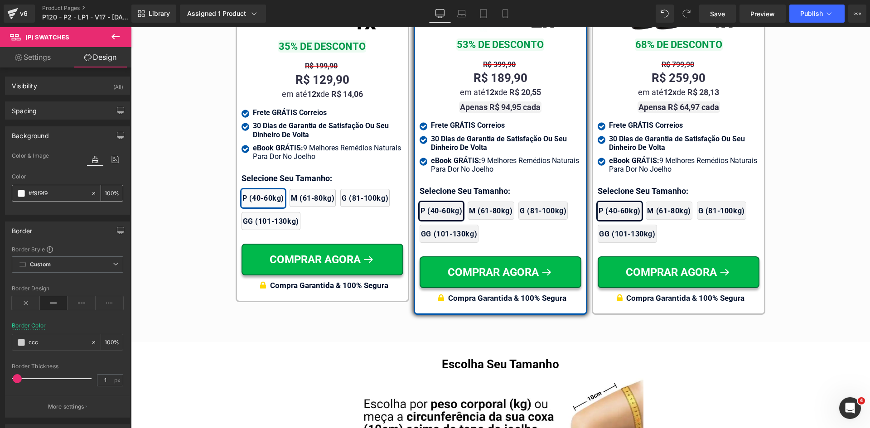
type input "0"
type input "fff"
type input "100"
type input "#ffffff"
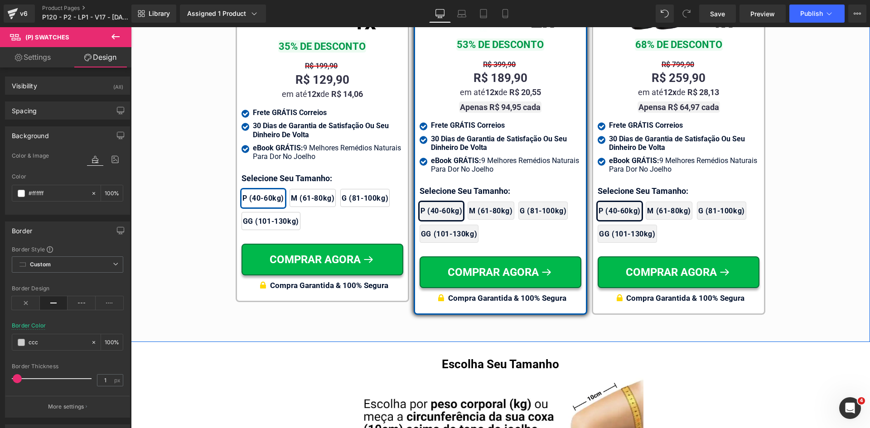
click at [196, 228] on div "Guia de Tamanhos Text Block Image Text Block" at bounding box center [500, 31] width 739 height 576
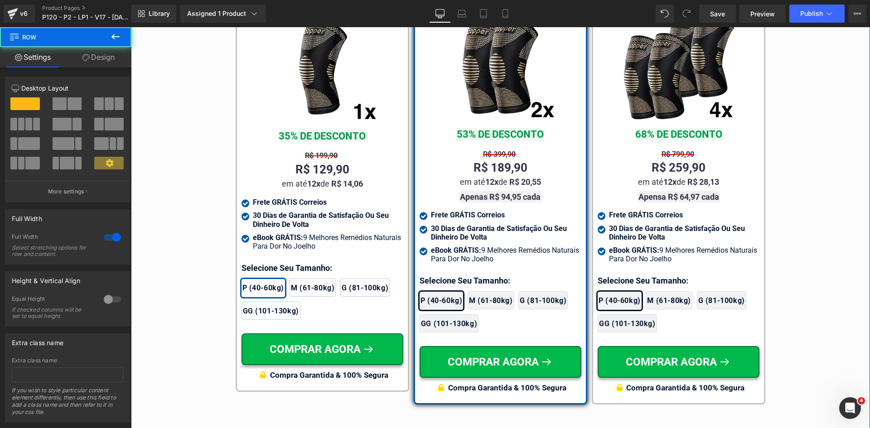
scroll to position [5378, 0]
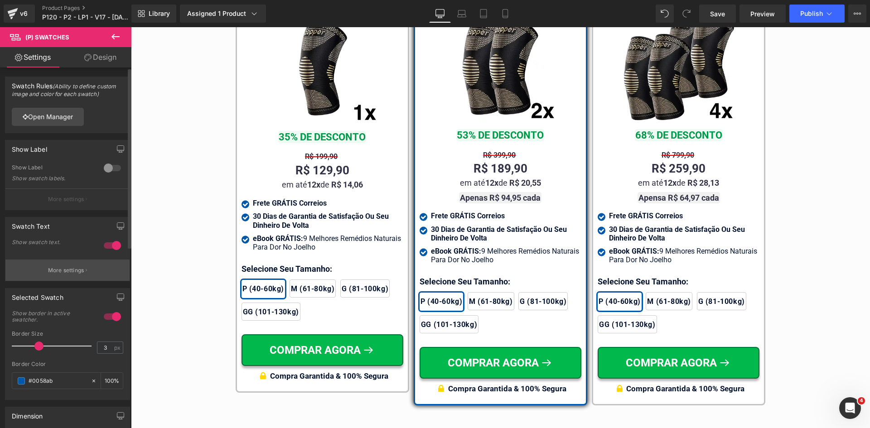
click at [49, 273] on p "More settings" at bounding box center [66, 270] width 36 height 8
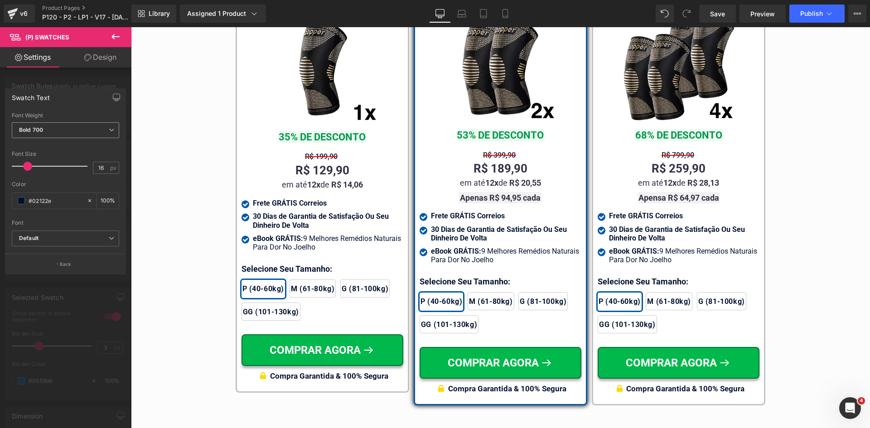
click at [43, 133] on span "Bold 700" at bounding box center [65, 130] width 107 height 16
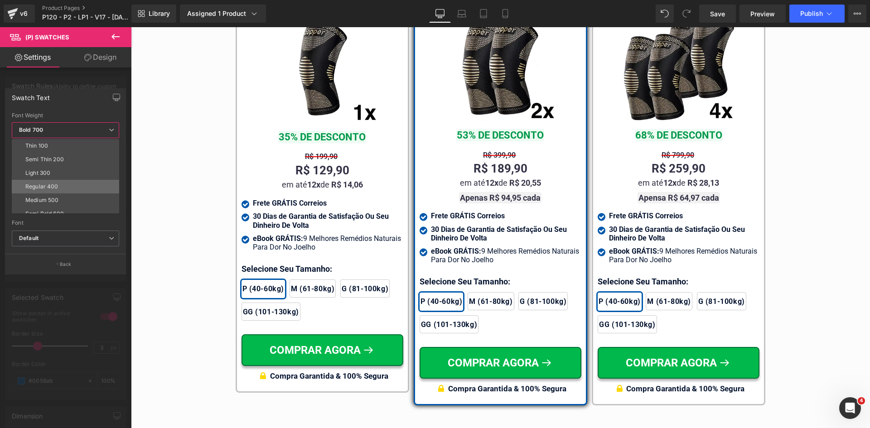
click at [50, 185] on div "Regular 400" at bounding box center [41, 186] width 33 height 6
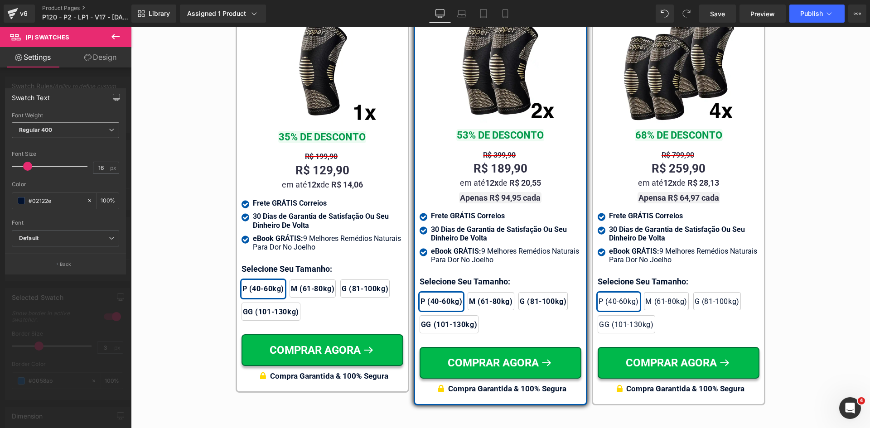
click at [66, 131] on span "Regular 400" at bounding box center [65, 130] width 107 height 16
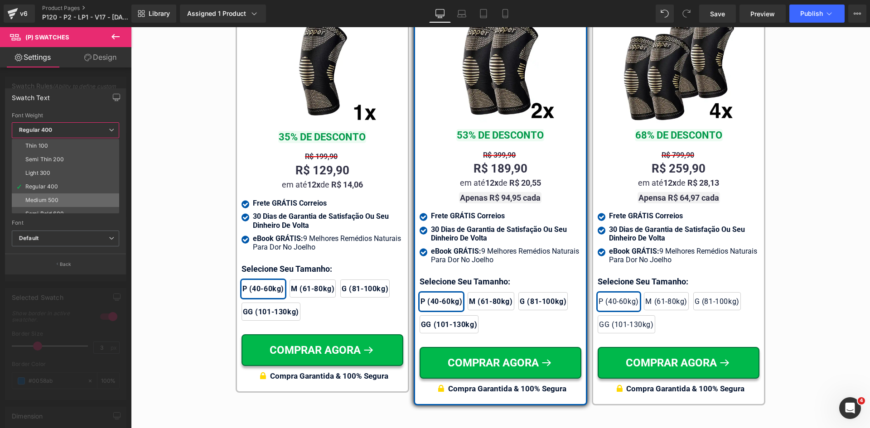
scroll to position [45, 0]
click at [43, 206] on div "Bold 700" at bounding box center [37, 209] width 24 height 6
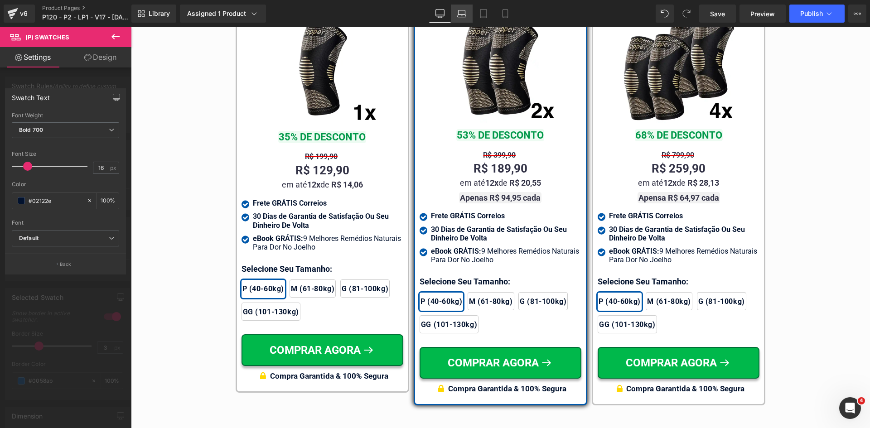
click at [466, 14] on icon at bounding box center [461, 13] width 9 height 9
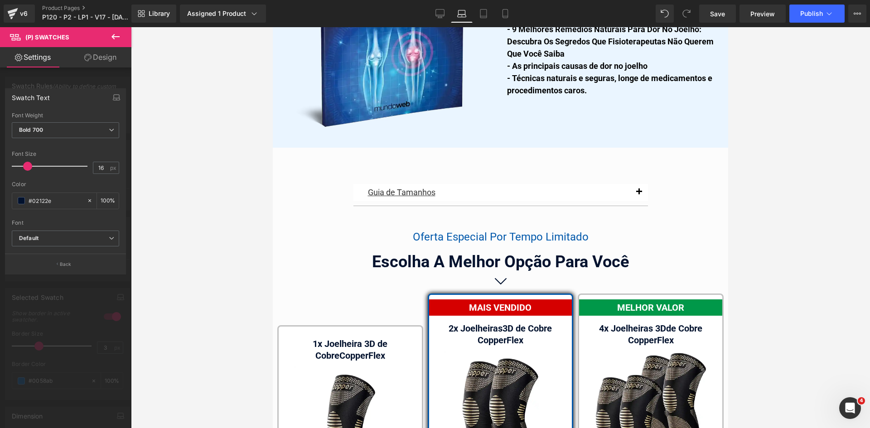
type input "100"
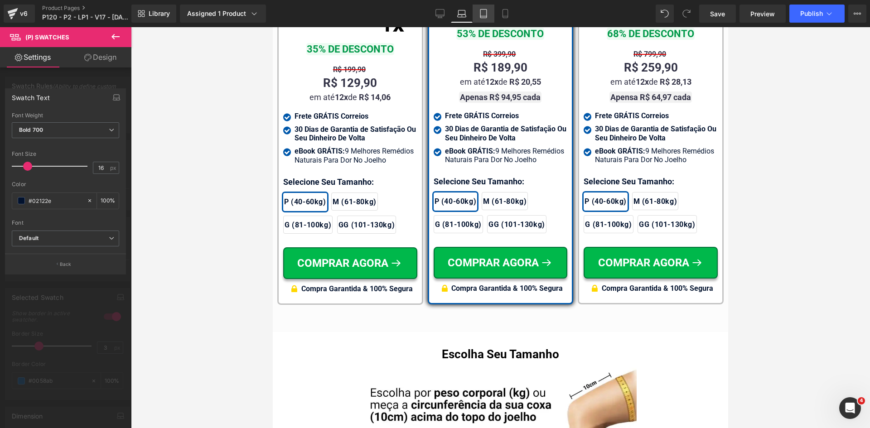
drag, startPoint x: 483, startPoint y: 17, endPoint x: 476, endPoint y: 17, distance: 7.7
click at [483, 16] on icon at bounding box center [483, 13] width 9 height 9
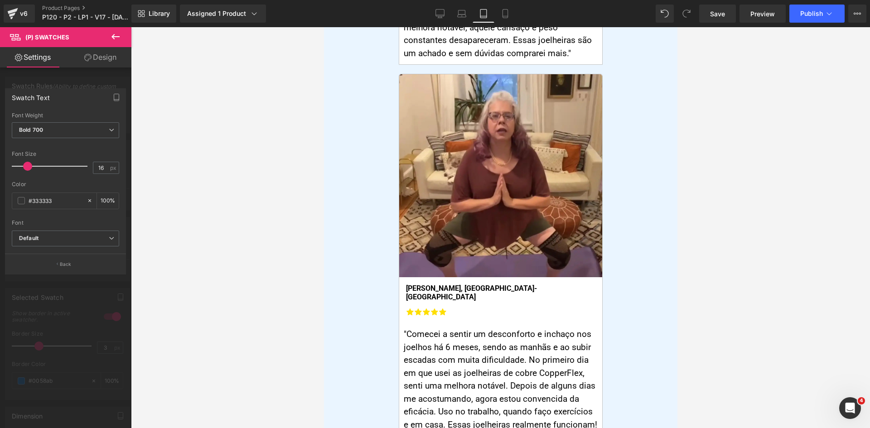
type input "#333333"
type input "100"
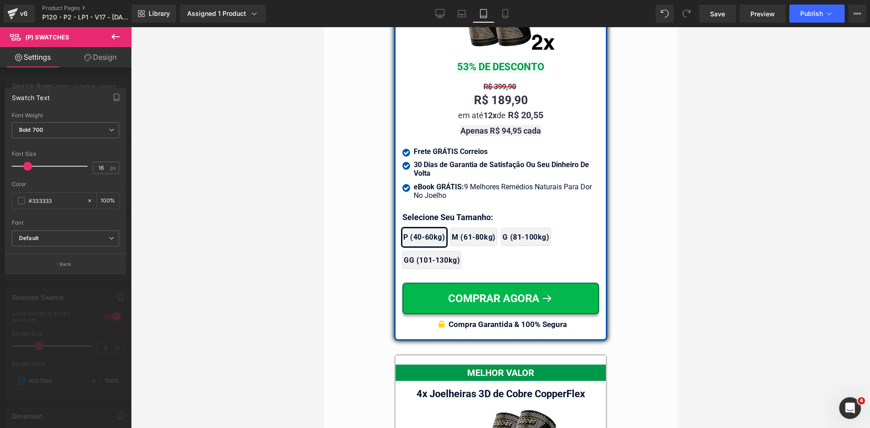
scroll to position [7887, 0]
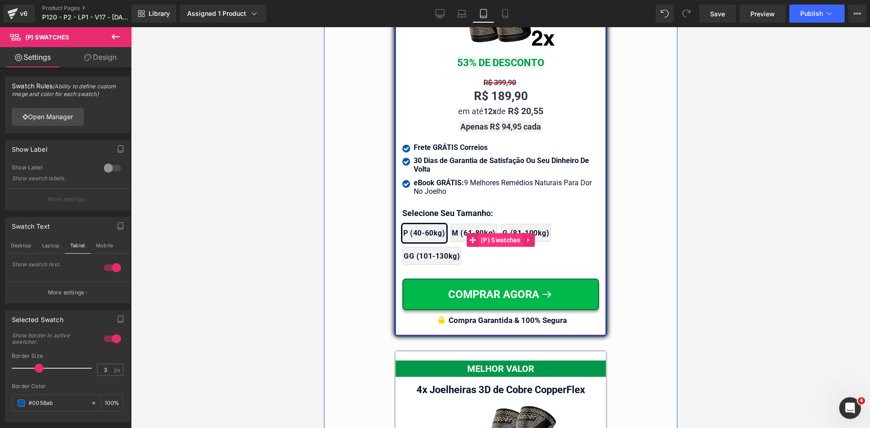
click at [490, 236] on span "(P) Swatches" at bounding box center [500, 240] width 44 height 14
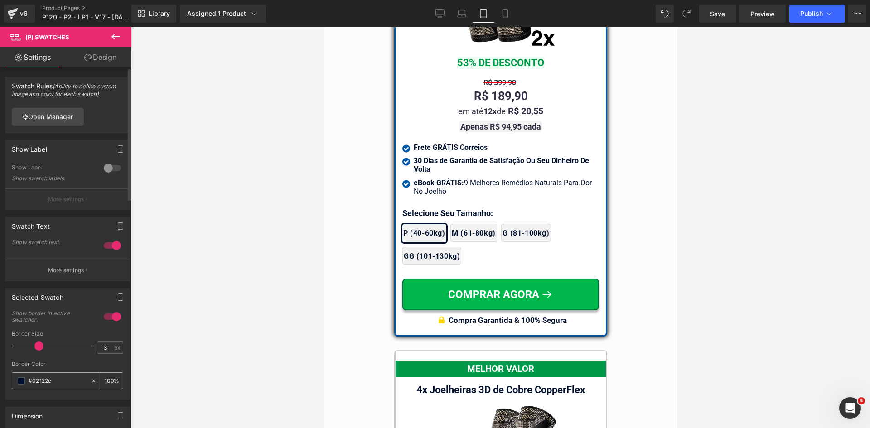
click at [58, 380] on input "#02122e" at bounding box center [58, 381] width 58 height 10
paste input "058ab"
type input "#0058ab"
click at [58, 273] on p "More settings" at bounding box center [66, 270] width 36 height 8
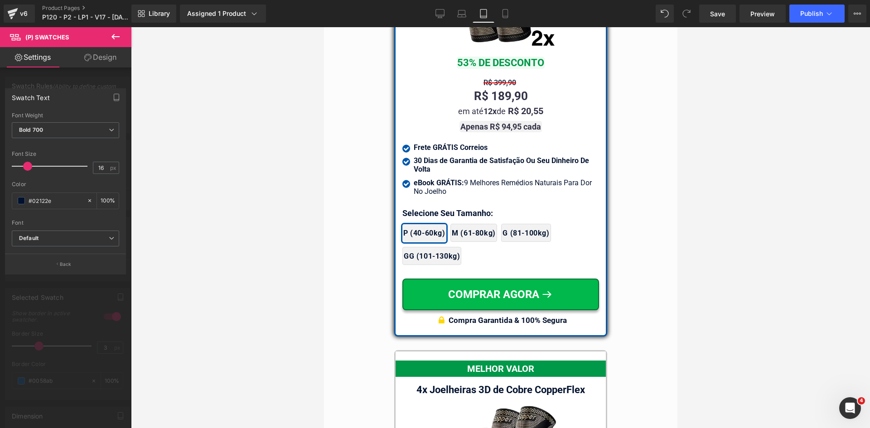
click at [103, 51] on link "Design" at bounding box center [100, 57] width 66 height 20
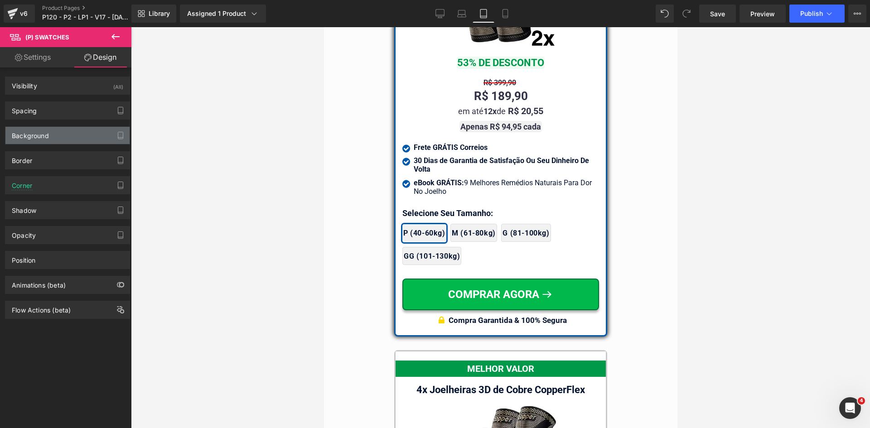
click at [34, 137] on div "Background" at bounding box center [30, 133] width 37 height 13
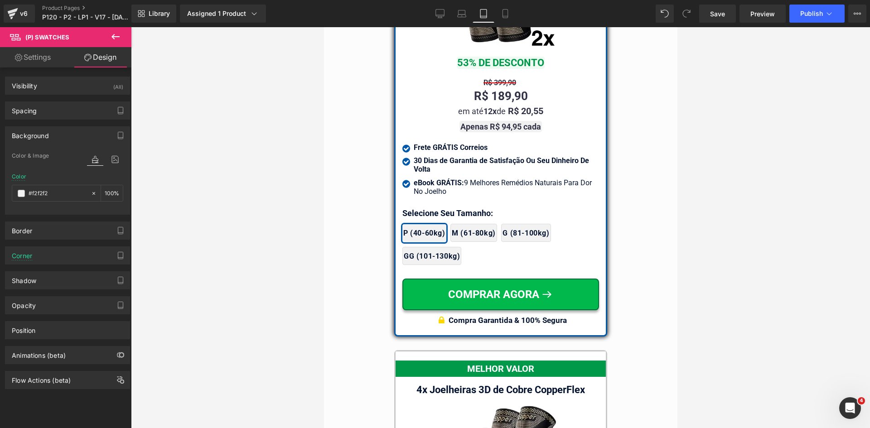
type input "#f2f2f2"
type input "100"
type input "#dbdbdb"
type input "100"
type input "0"
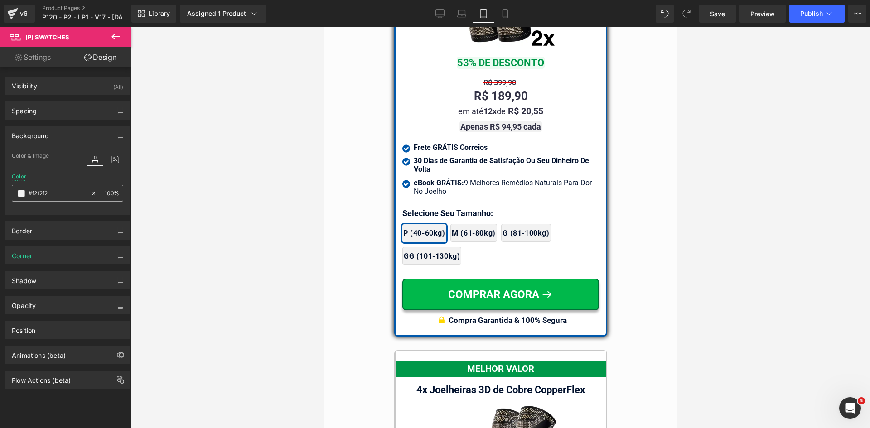
click at [59, 194] on input "#f2f2f2" at bounding box center [58, 193] width 58 height 10
type input "f"
type input "0"
type input "fff"
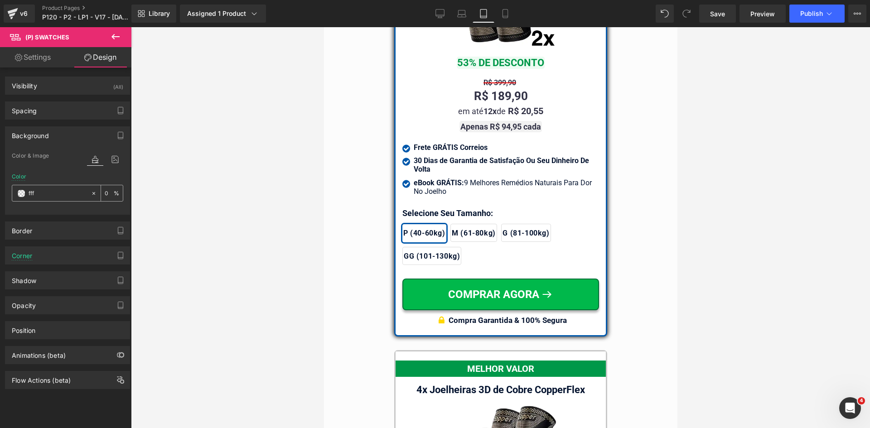
type input "100"
type input "#ffffff"
click at [36, 235] on div "Border" at bounding box center [67, 230] width 124 height 17
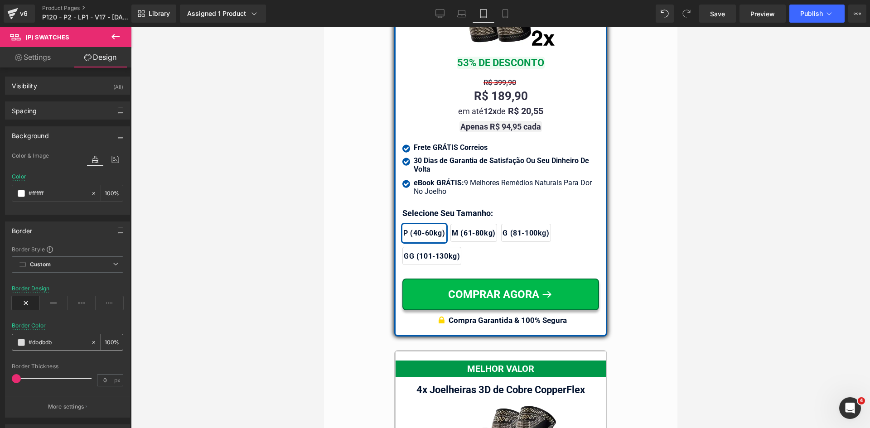
click at [57, 345] on input "#dbdbdb" at bounding box center [58, 342] width 58 height 10
type input "c"
type input "0"
type input "ccc"
type input "100"
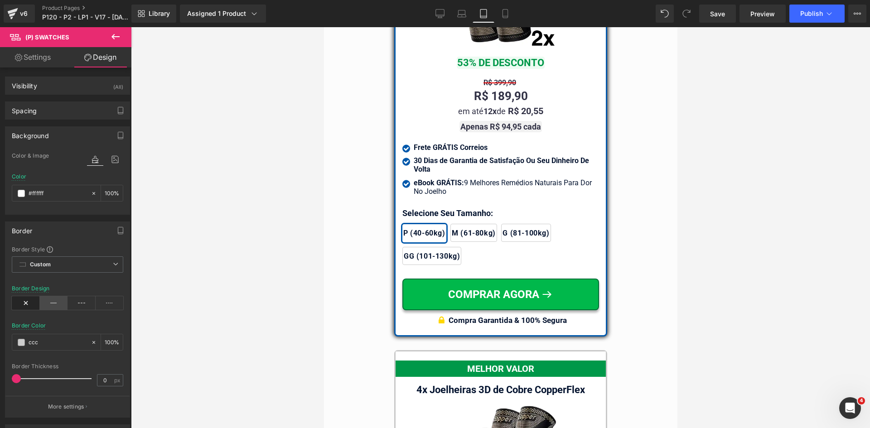
type input "#cccccc"
click at [53, 305] on icon at bounding box center [54, 303] width 28 height 14
click at [58, 344] on input "#cccccc" at bounding box center [58, 342] width 58 height 10
click at [90, 318] on div at bounding box center [67, 317] width 111 height 6
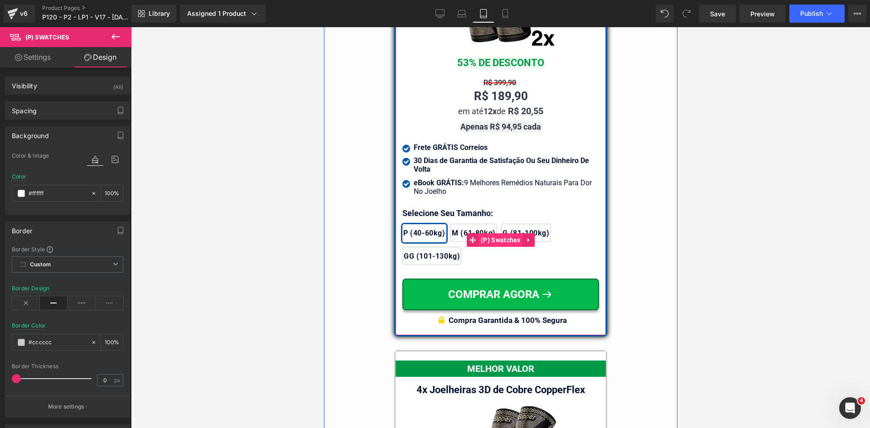
click at [495, 237] on span "(P) Swatches" at bounding box center [500, 240] width 44 height 14
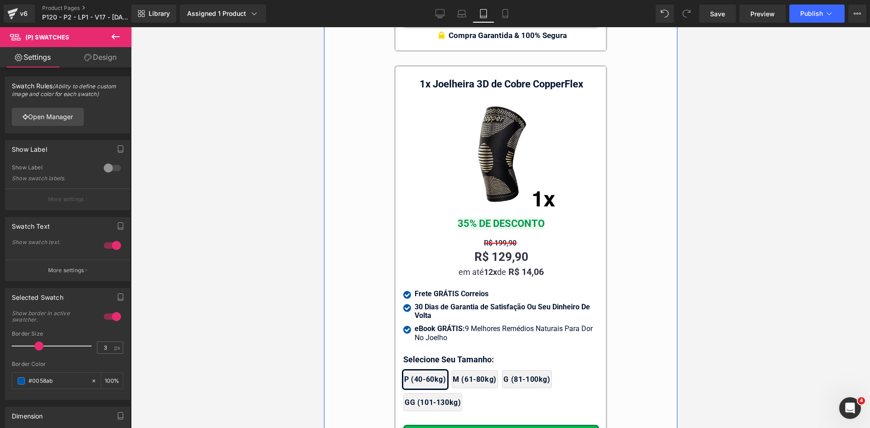
scroll to position [8702, 0]
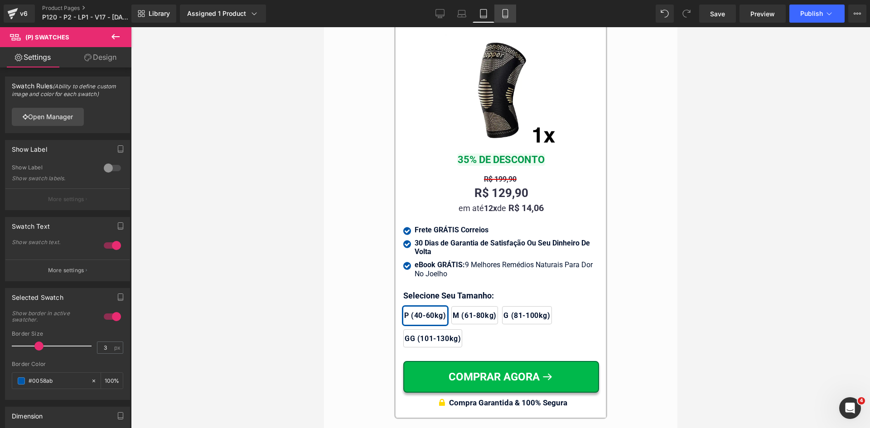
click at [507, 12] on icon at bounding box center [504, 14] width 5 height 9
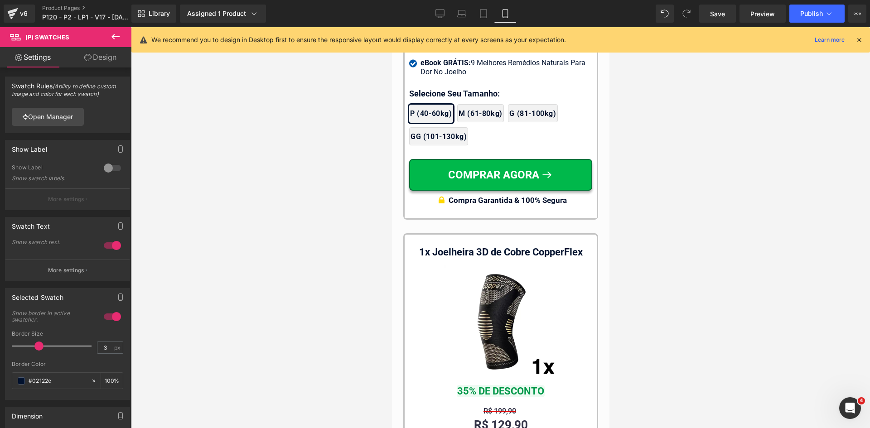
type input "#02122e"
type input "100"
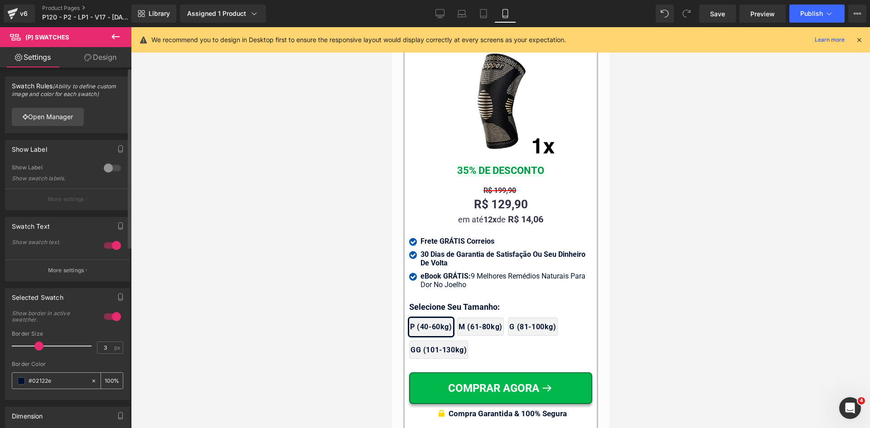
click at [64, 381] on input "#02122e" at bounding box center [58, 381] width 58 height 10
paste input "#0058ab"
type input "#02122e#0058ab"
type input "0"
paste input "text"
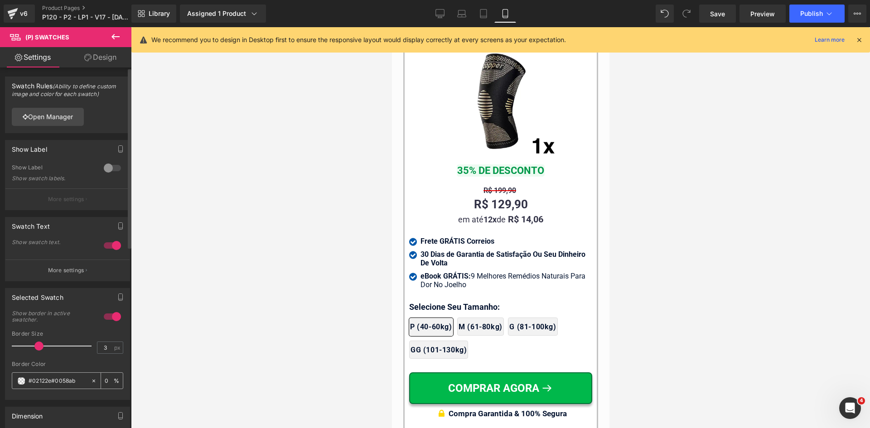
type input "#0058ab"
type input "100"
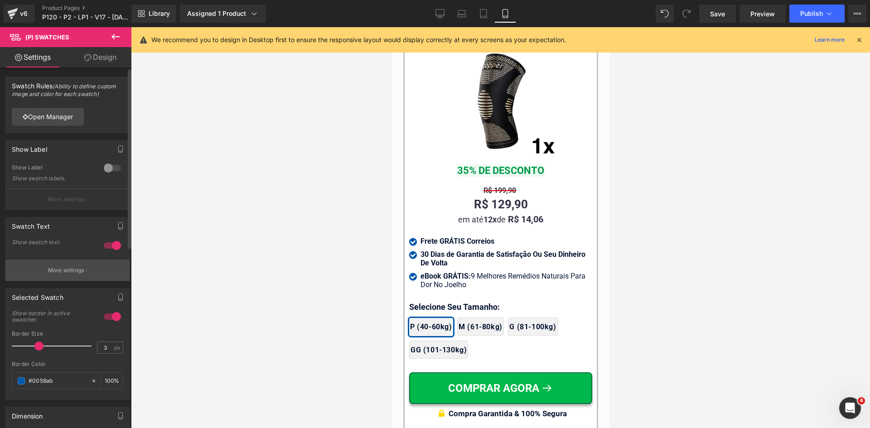
type input "#0058ab"
click at [64, 268] on p "More settings" at bounding box center [66, 270] width 36 height 8
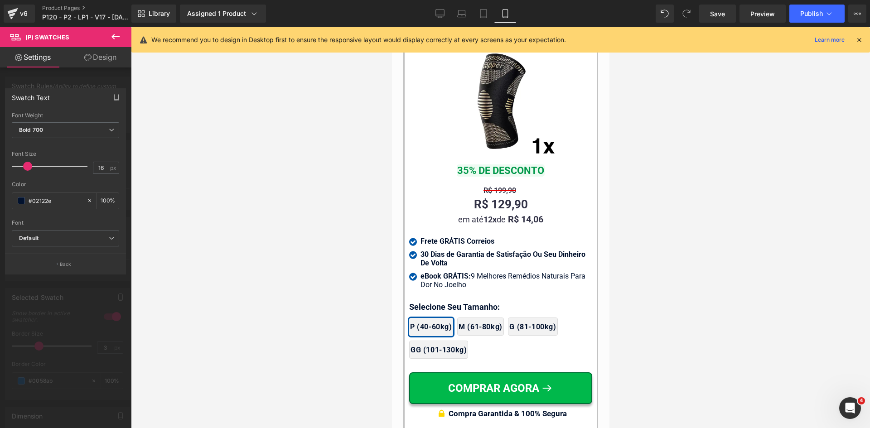
click at [59, 265] on button "Back" at bounding box center [65, 264] width 121 height 20
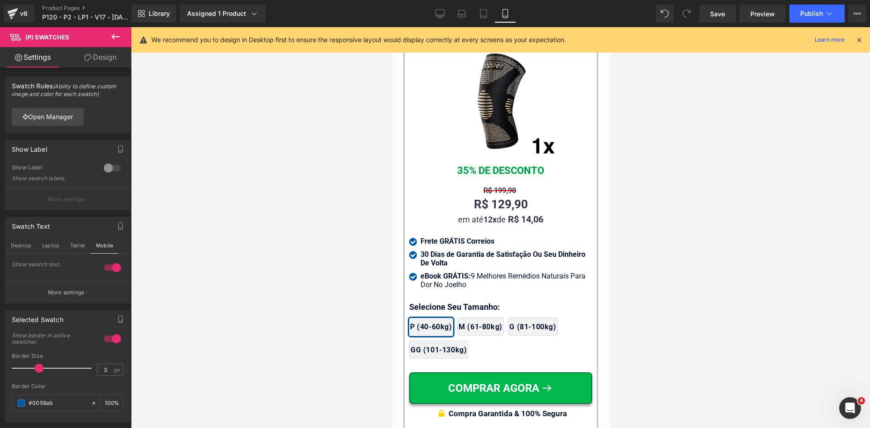
click at [93, 49] on link "Design" at bounding box center [100, 57] width 66 height 20
click at [0, 0] on div "Border" at bounding box center [0, 0] width 0 height 0
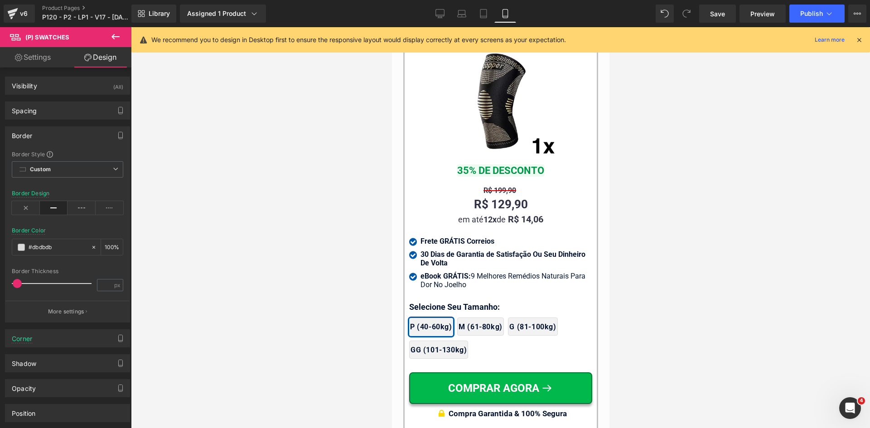
type input "#dbdbdb"
type input "100"
type input "1"
click at [59, 251] on input "#dbdbdb" at bounding box center [58, 247] width 58 height 10
type input "c"
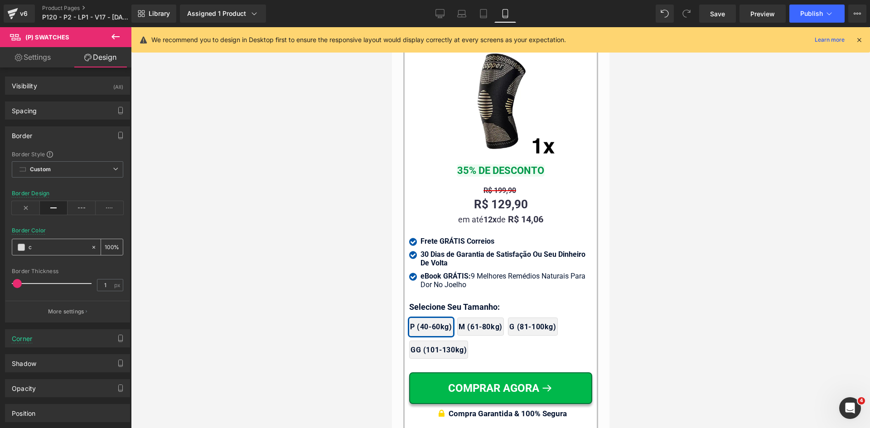
type input "0"
type input "ccc"
type input "100"
type input "#cccccc"
click at [37, 111] on div "Spacing" at bounding box center [24, 108] width 25 height 13
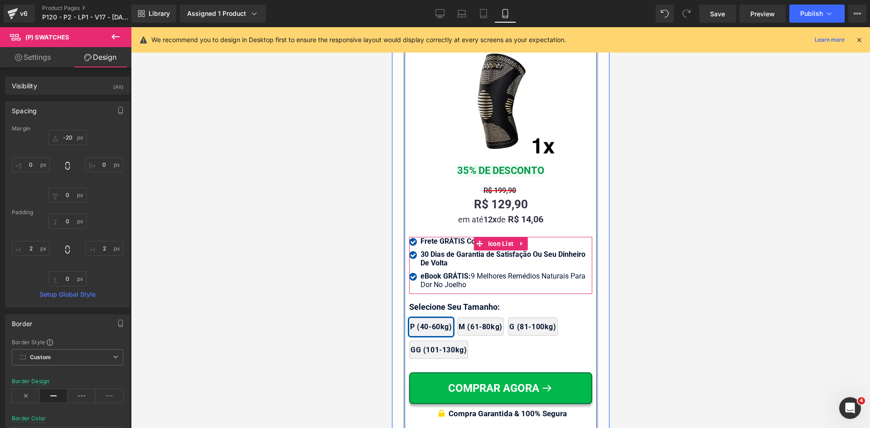
click at [492, 237] on span "Icon List" at bounding box center [500, 244] width 30 height 14
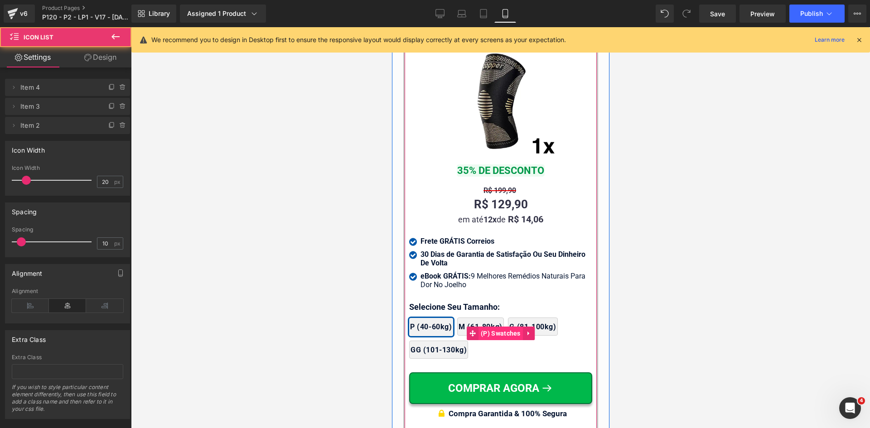
click at [489, 327] on span "(P) Swatches" at bounding box center [500, 334] width 44 height 14
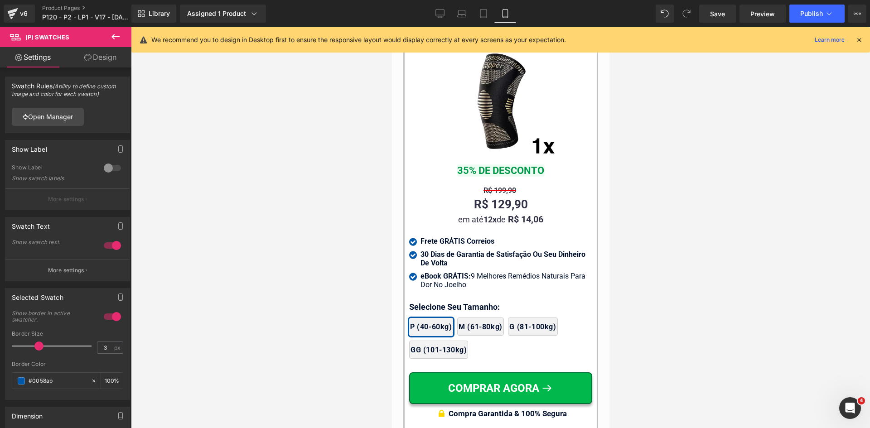
click at [96, 53] on link "Design" at bounding box center [100, 57] width 66 height 20
click at [0, 0] on div "Background" at bounding box center [0, 0] width 0 height 0
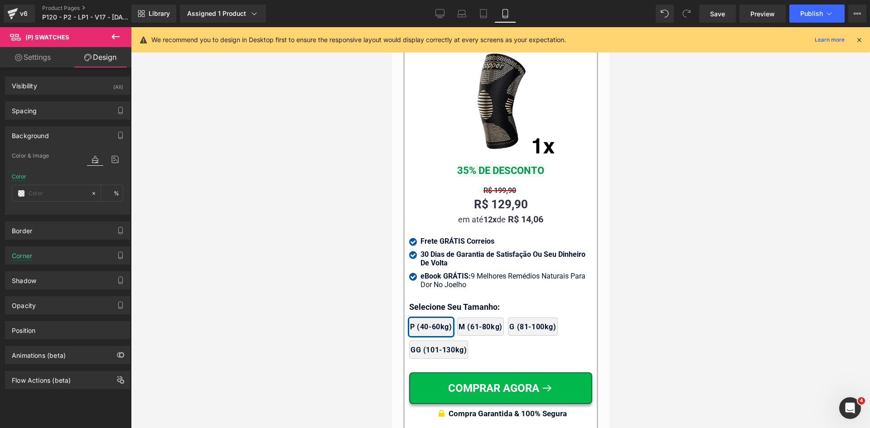
type input "#f2f2f2"
type input "100"
click at [51, 193] on input "#f2f2f2" at bounding box center [58, 193] width 58 height 10
type input "f"
type input "0"
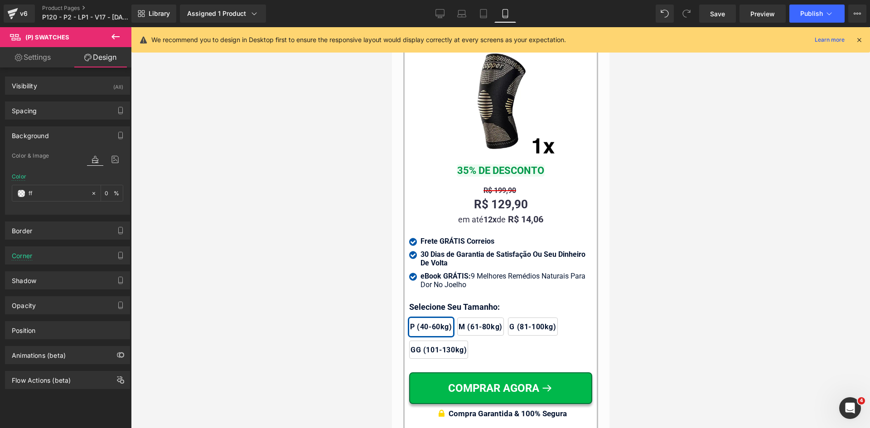
type input "fff"
type input "100"
type input "#ffffff"
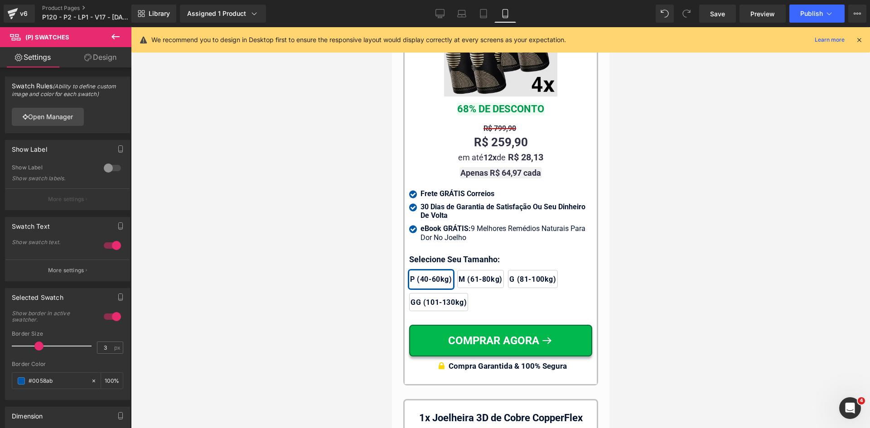
scroll to position [8424, 0]
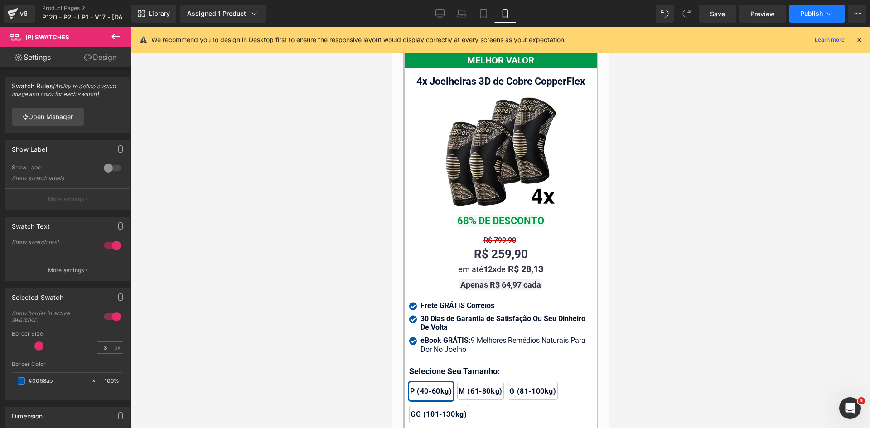
click at [826, 18] on button "Publish" at bounding box center [816, 14] width 55 height 18
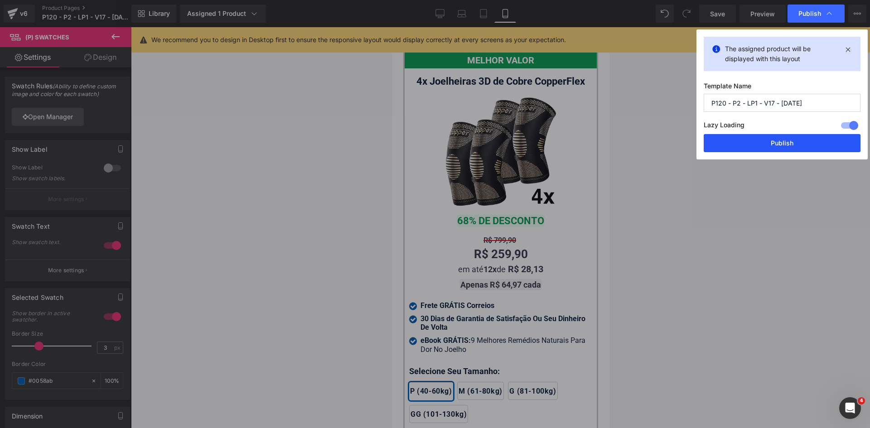
click at [789, 146] on button "Publish" at bounding box center [781, 143] width 157 height 18
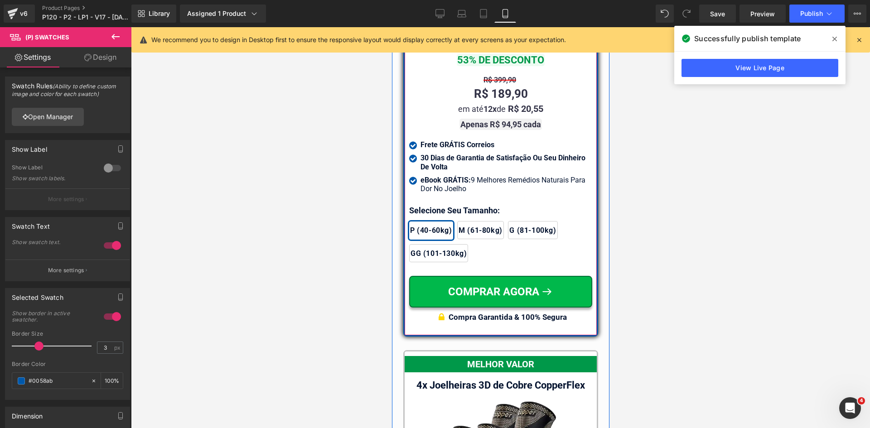
scroll to position [8017, 0]
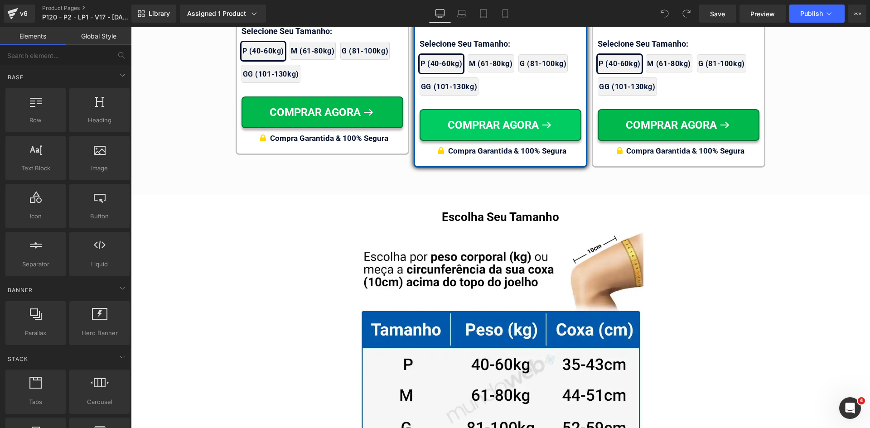
scroll to position [5544, 0]
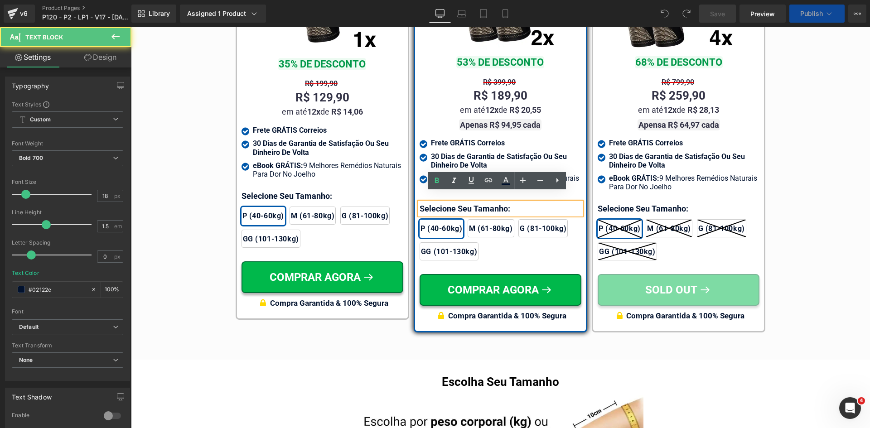
click at [437, 202] on div "Selecione Seu Tamanho: Text Block" at bounding box center [500, 208] width 162 height 12
click at [437, 202] on p "Selecione Seu Tamanho:" at bounding box center [500, 208] width 162 height 12
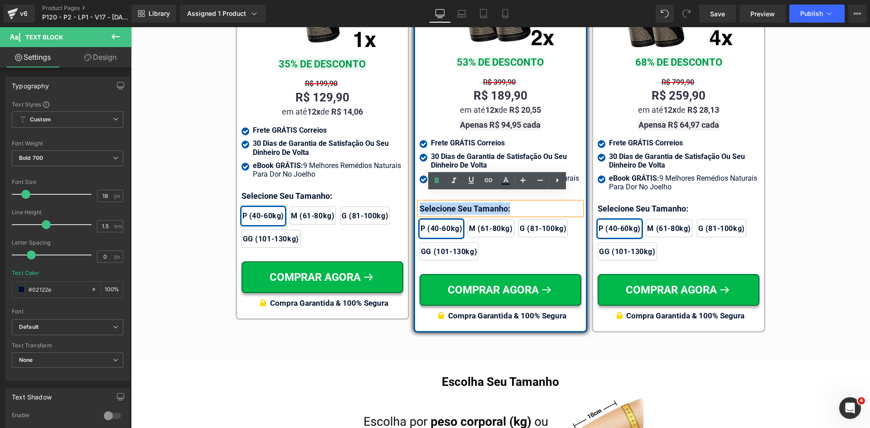
scroll to position [5451, 0]
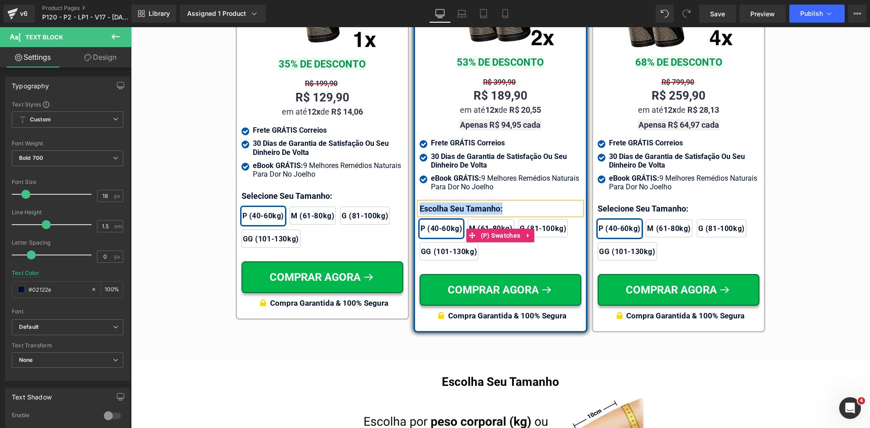
copy p "Escolha Seu Tamanho:"
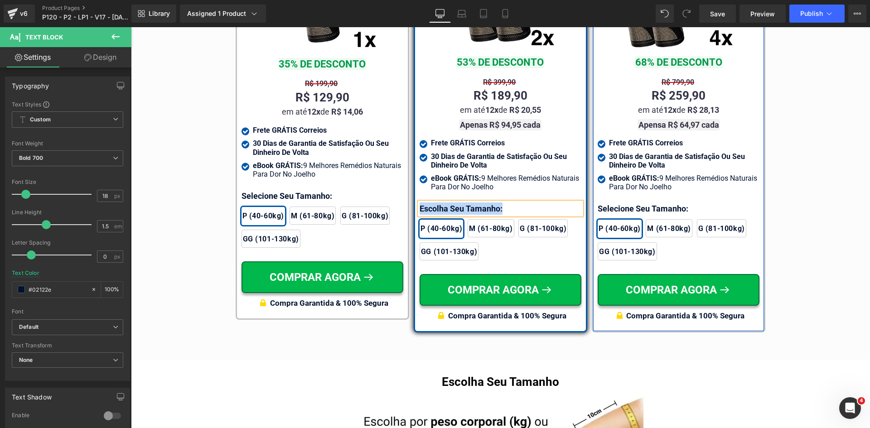
click at [131, 27] on div at bounding box center [131, 27] width 0 height 0
click at [611, 202] on p "Selecione Seu Tamanho:" at bounding box center [678, 208] width 162 height 12
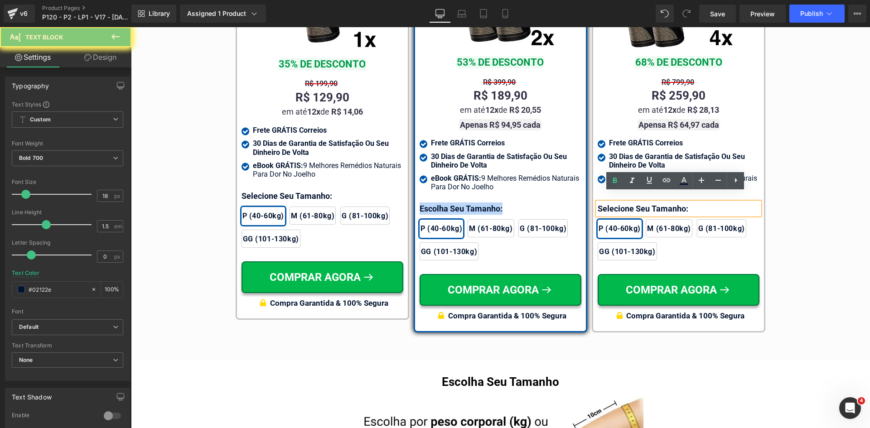
click at [611, 202] on p "Selecione Seu Tamanho:" at bounding box center [678, 208] width 162 height 12
paste div
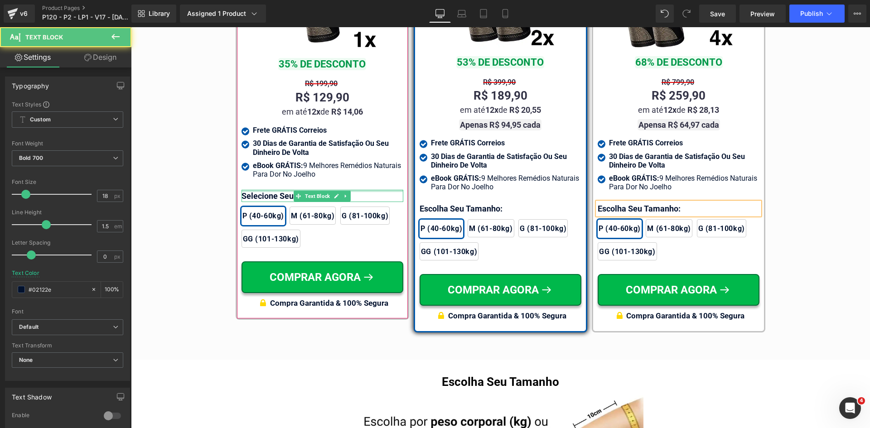
click at [250, 192] on div at bounding box center [322, 191] width 162 height 2
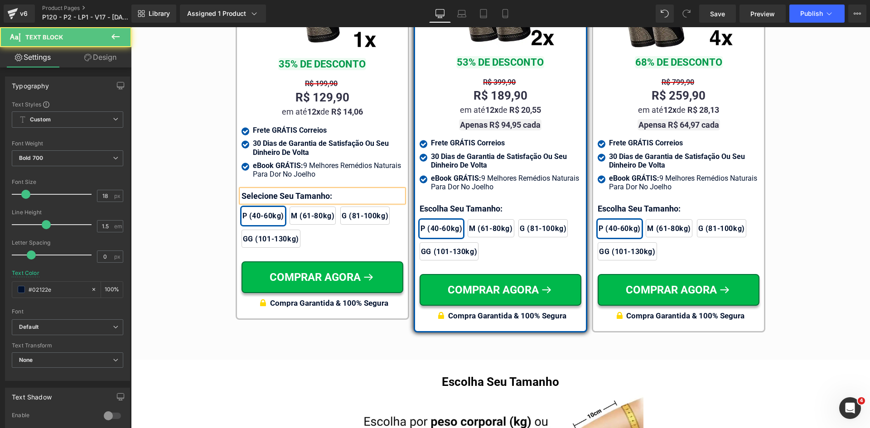
click at [250, 194] on p "Selecione Seu Tamanho:" at bounding box center [322, 196] width 162 height 12
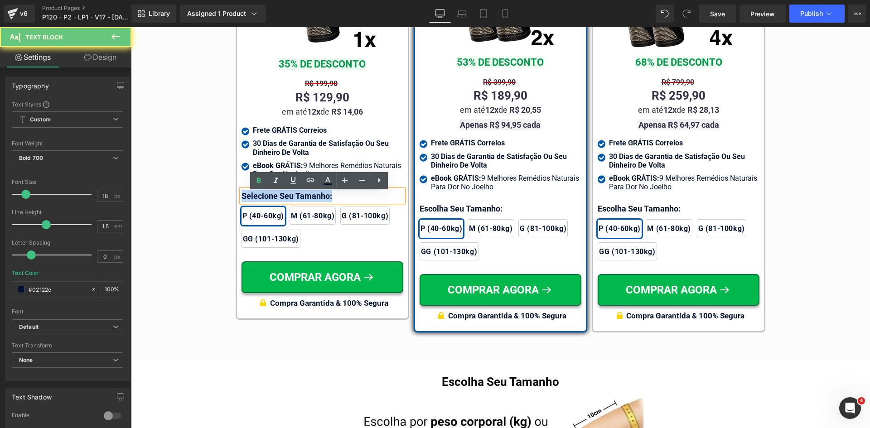
click at [250, 194] on p "Selecione Seu Tamanho:" at bounding box center [322, 196] width 162 height 12
paste div
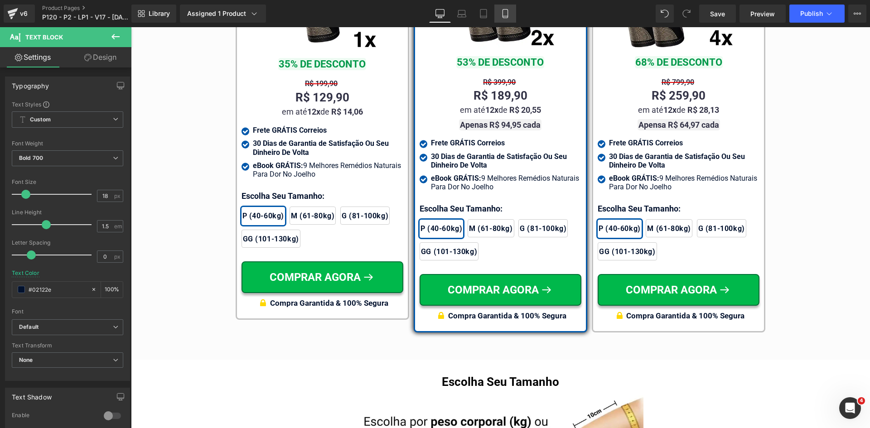
click at [513, 16] on link "Mobile" at bounding box center [505, 14] width 22 height 18
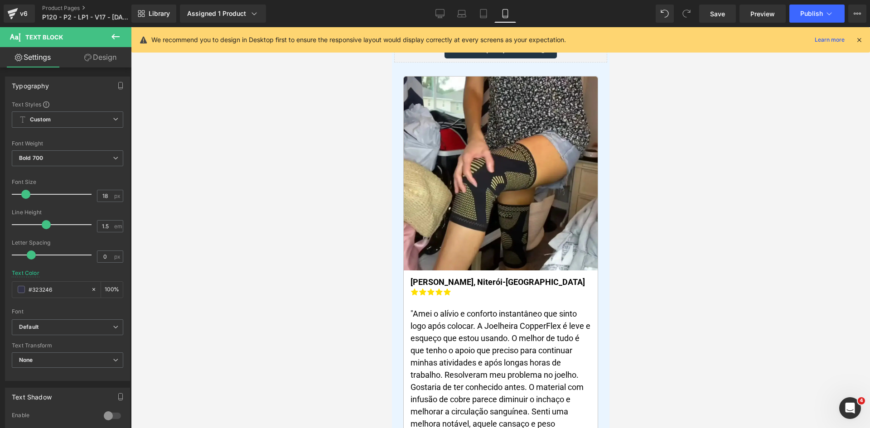
scroll to position [0, 0]
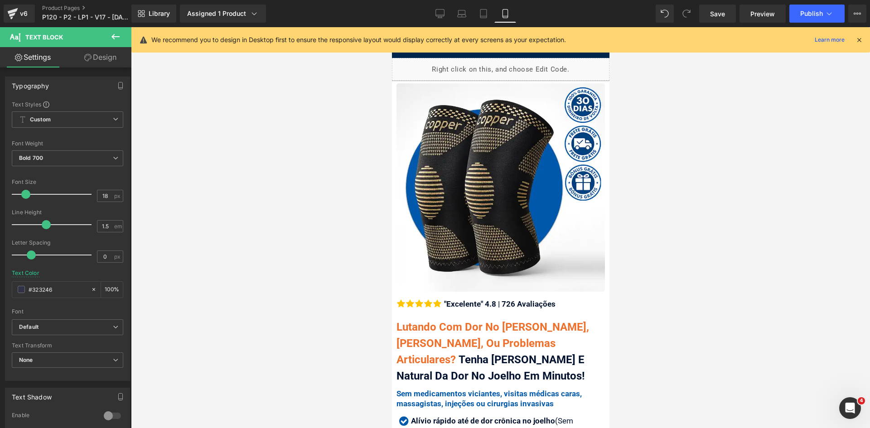
drag, startPoint x: 859, startPoint y: 40, endPoint x: 843, endPoint y: 43, distance: 15.7
click at [858, 40] on icon at bounding box center [859, 40] width 8 height 8
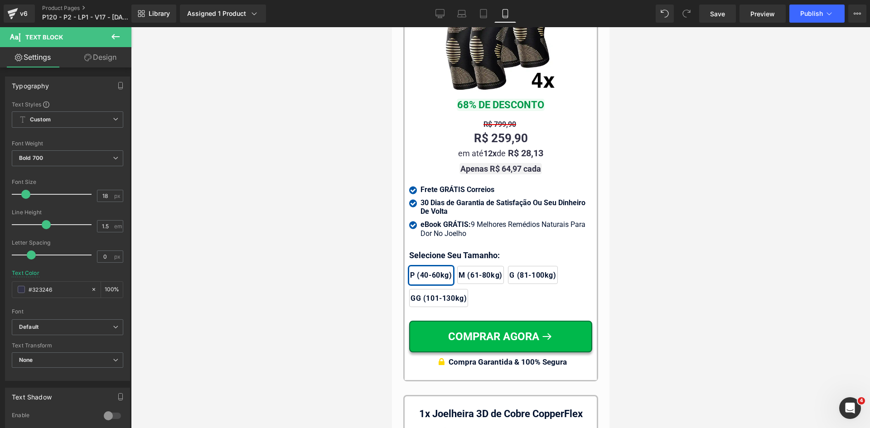
scroll to position [8621, 0]
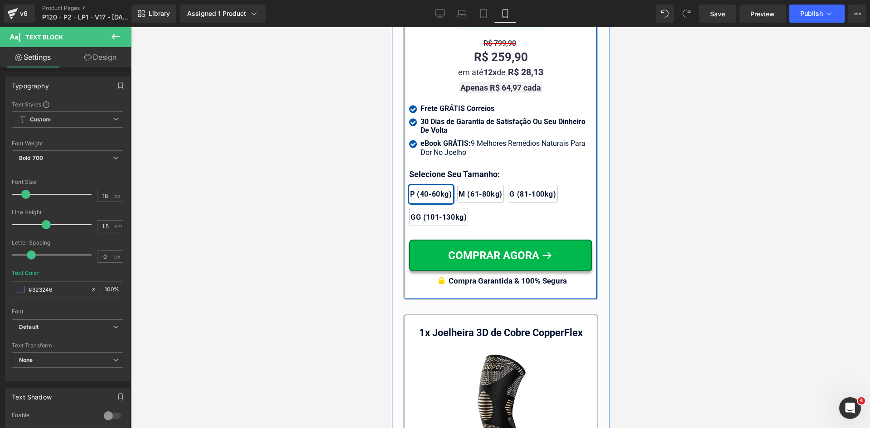
click at [391, 27] on div at bounding box center [391, 27] width 0 height 0
click at [434, 168] on p "Selecione Seu Tamanho:" at bounding box center [500, 174] width 183 height 12
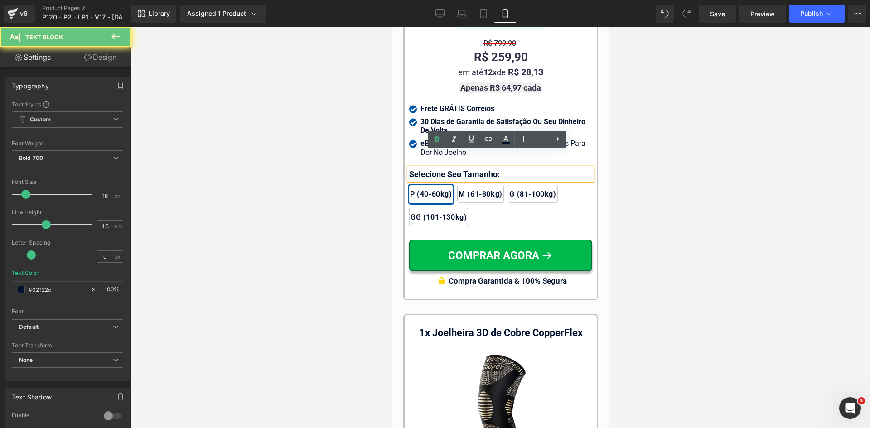
click at [434, 168] on p "Selecione Seu Tamanho:" at bounding box center [500, 174] width 183 height 12
paste div
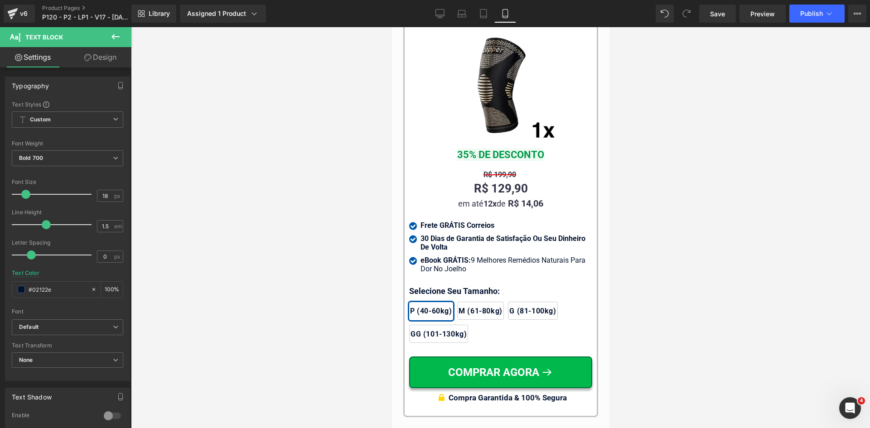
scroll to position [8984, 0]
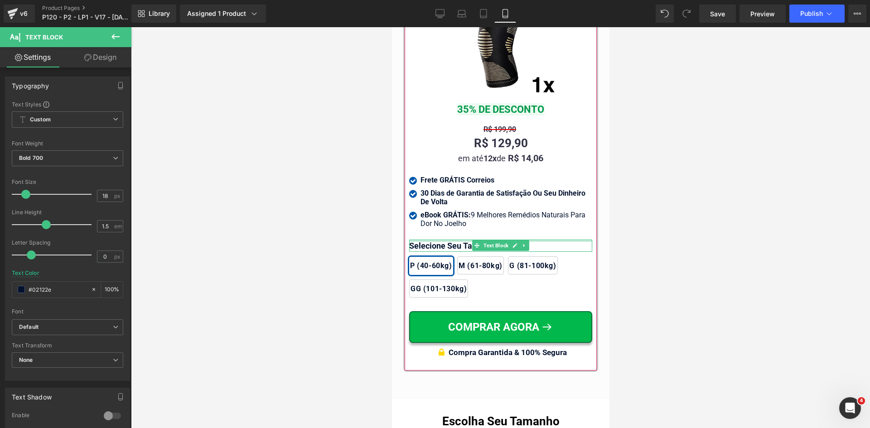
click at [428, 240] on div at bounding box center [500, 241] width 183 height 2
click at [428, 240] on p "Selecione Seu Tamanho:" at bounding box center [500, 246] width 183 height 12
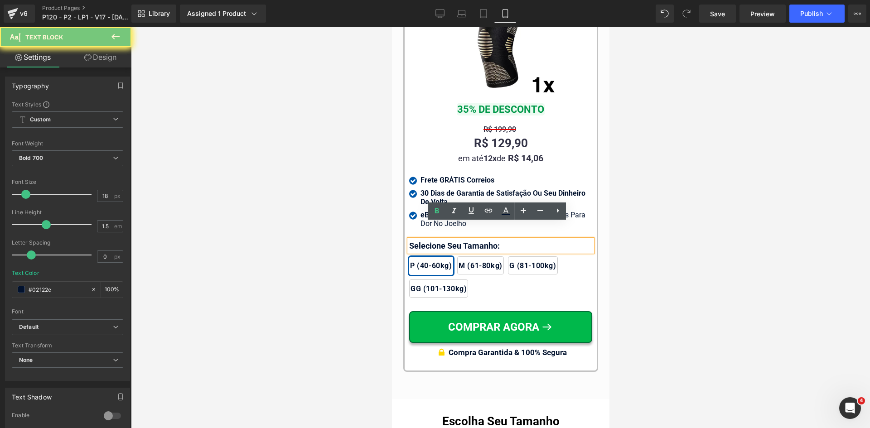
click at [428, 240] on p "Selecione Seu Tamanho:" at bounding box center [500, 246] width 183 height 12
paste div
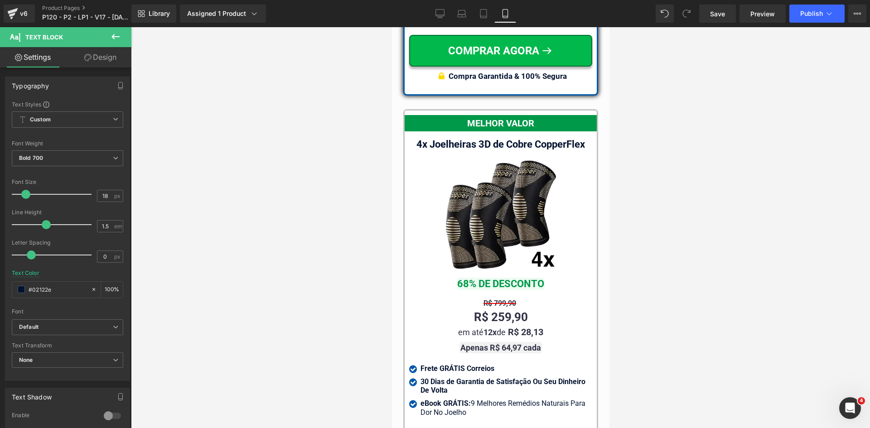
scroll to position [8214, 0]
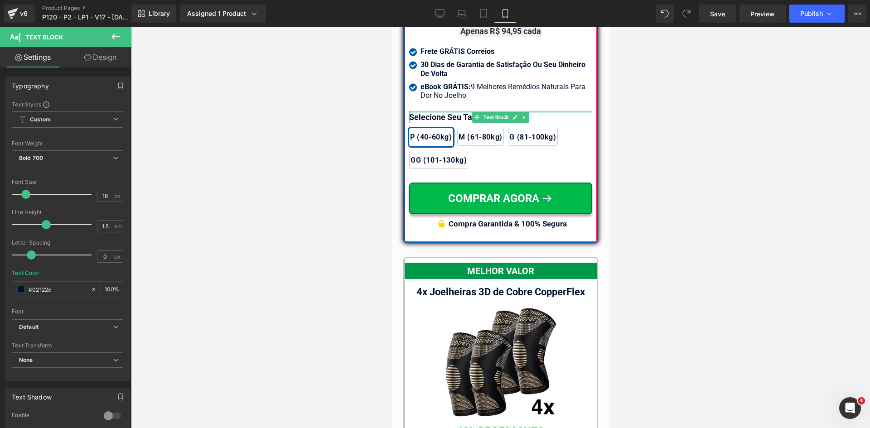
click at [426, 111] on div at bounding box center [500, 112] width 183 height 2
click at [426, 111] on p "Selecione Seu Tamanho:" at bounding box center [500, 117] width 183 height 12
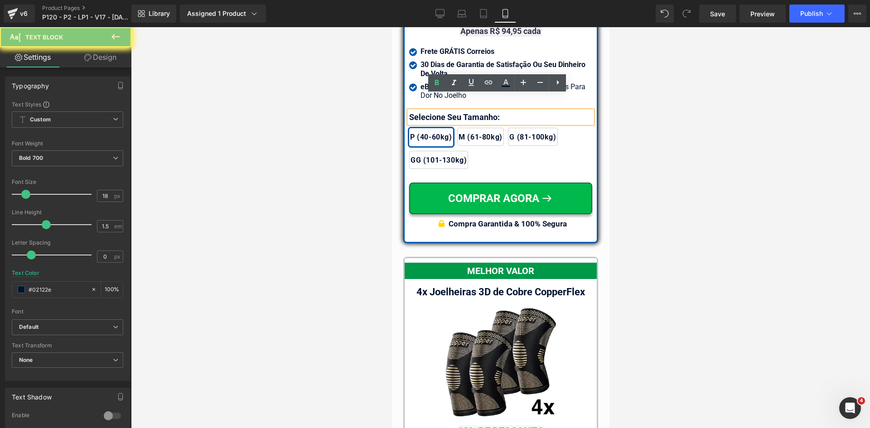
click at [426, 111] on p "Selecione Seu Tamanho:" at bounding box center [500, 117] width 183 height 12
paste div
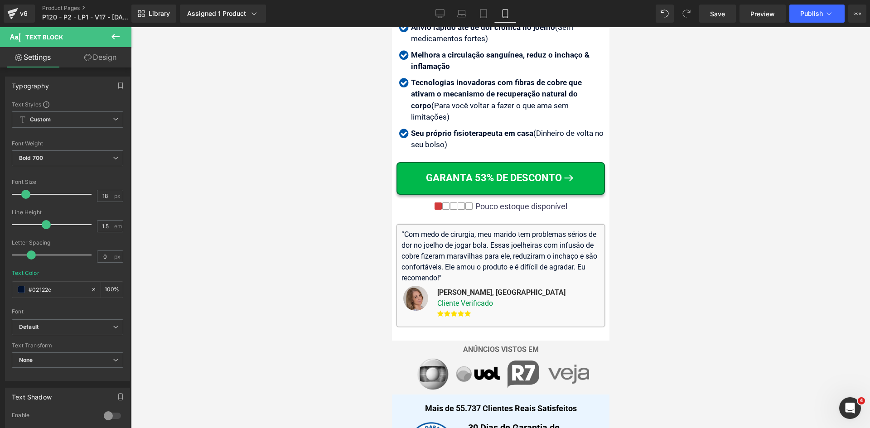
scroll to position [0, 0]
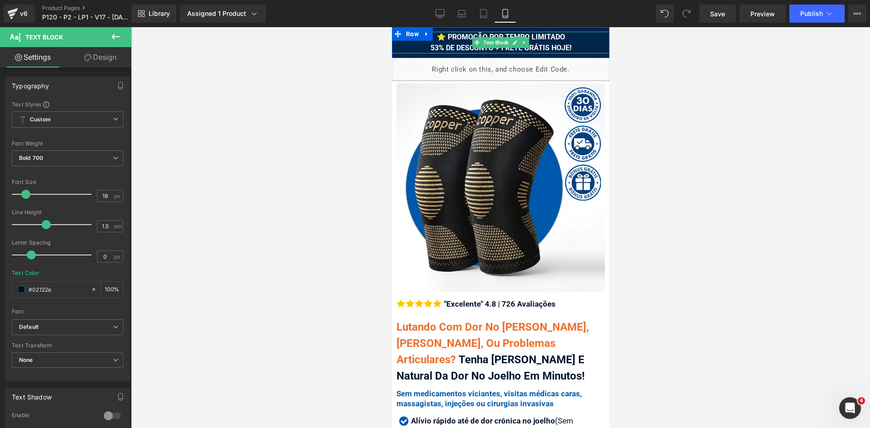
click at [539, 48] on span "⭐ PROMOÇÃO POR TEMPO LIMITADO 53% DE DESCONTO + FRETE GRÁTIS HOJE!" at bounding box center [500, 42] width 141 height 19
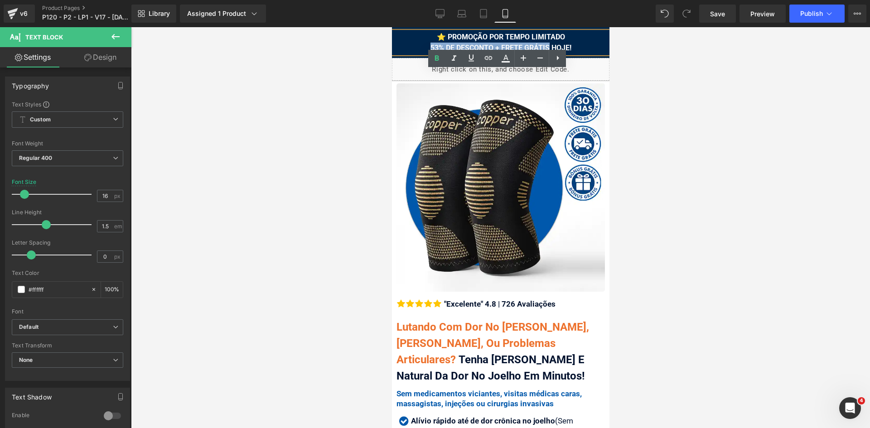
drag, startPoint x: 541, startPoint y: 45, endPoint x: 417, endPoint y: 47, distance: 123.7
click at [417, 47] on div "⭐ PROMOÇÃO POR TEMPO LIMITADO 53% DE DESCONTO + FRETE GRÁTIS HOJE!" at bounding box center [499, 43] width 217 height 22
click at [507, 59] on icon at bounding box center [505, 57] width 5 height 5
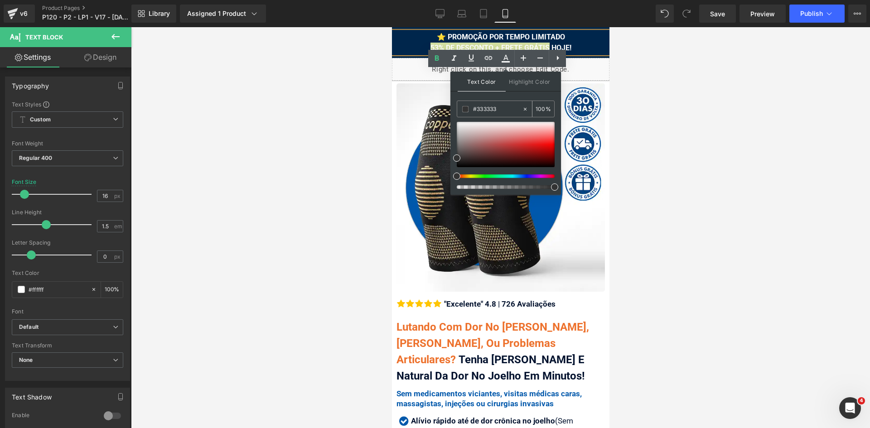
click at [489, 109] on input "#333333" at bounding box center [497, 109] width 49 height 10
paste input "fde730"
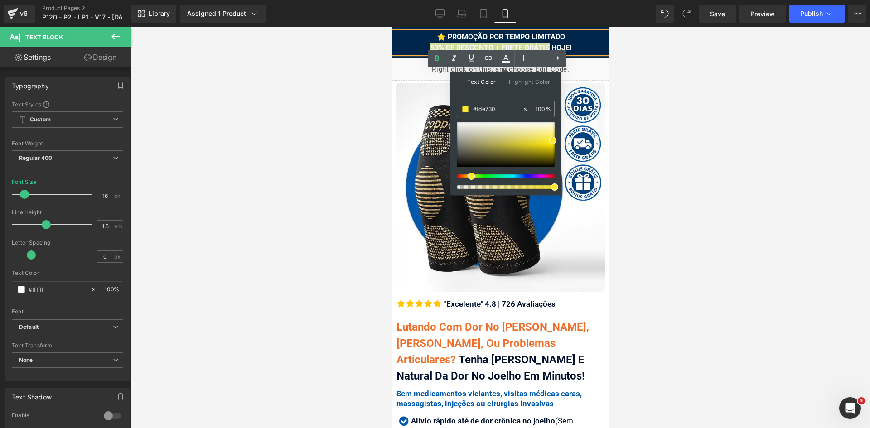
type input "#fde730"
click at [552, 142] on span at bounding box center [552, 140] width 7 height 7
click at [476, 43] on div "⭐ PROMOÇÃO POR TEMPO LIMITADO 53% DE DESCONTO + FRETE GRÁTIS HOJE!" at bounding box center [499, 43] width 217 height 22
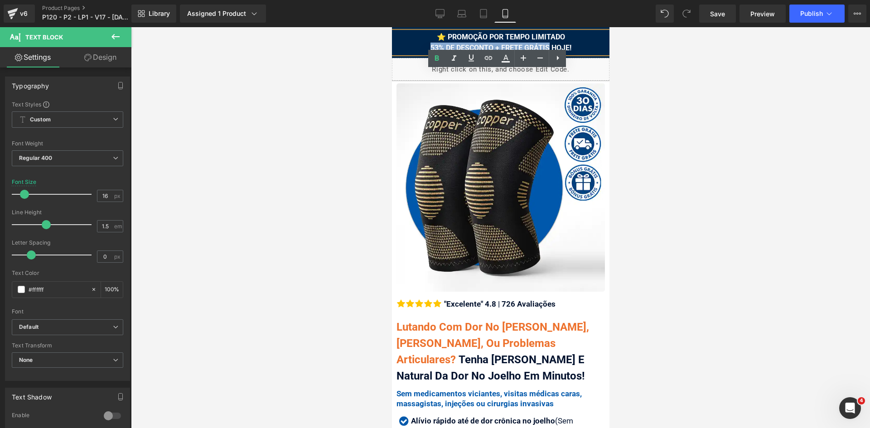
drag, startPoint x: 427, startPoint y: 46, endPoint x: 544, endPoint y: 46, distance: 117.3
click at [544, 46] on span "⭐ PROMOÇÃO POR TEMPO LIMITADO 53% DE DESCONTO + FRETE GRÁTIS HOJE!" at bounding box center [500, 42] width 141 height 19
click at [503, 61] on icon at bounding box center [505, 58] width 11 height 11
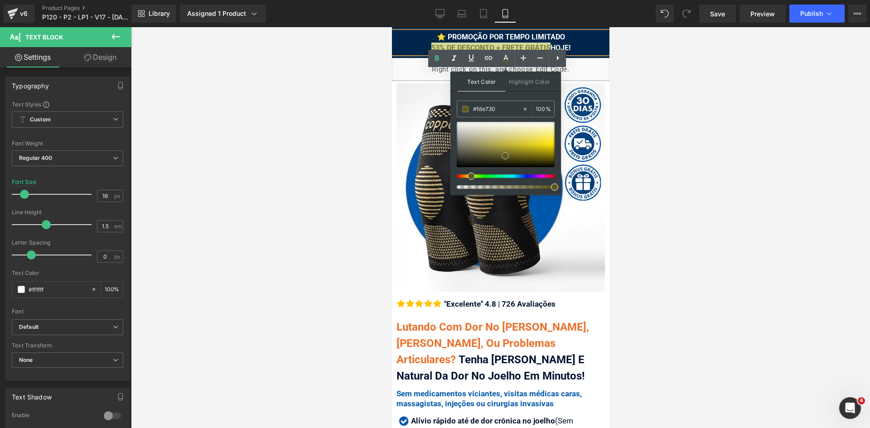
click at [505, 156] on div at bounding box center [506, 144] width 98 height 45
click at [499, 108] on input "#fde730" at bounding box center [497, 109] width 49 height 10
paste input "fde730"
type input "#fde730"
click at [552, 141] on span at bounding box center [552, 140] width 7 height 7
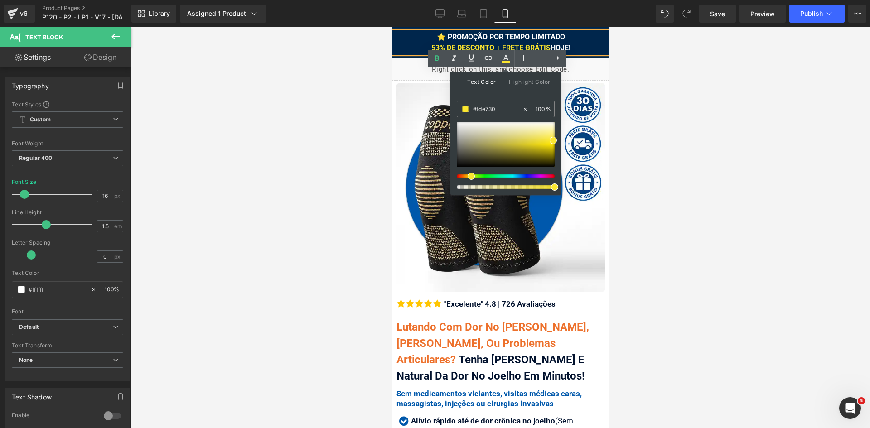
click at [519, 43] on div "⭐ PROMOÇÃO POR TEMPO LIMITADO 53% DE DESCONTO + FRETE GRÁTIS HOJE!" at bounding box center [499, 43] width 217 height 22
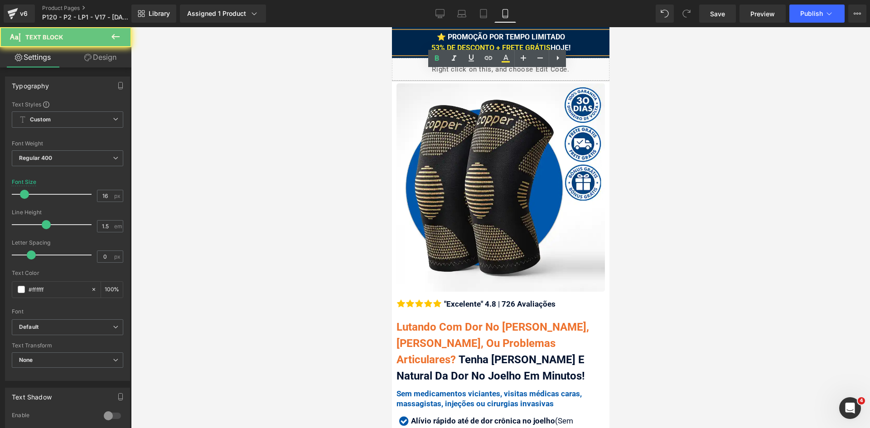
click at [522, 43] on span "53% DE DESCONTO + FRETE GRÁTIS" at bounding box center [490, 47] width 119 height 9
click at [674, 72] on div at bounding box center [500, 227] width 739 height 401
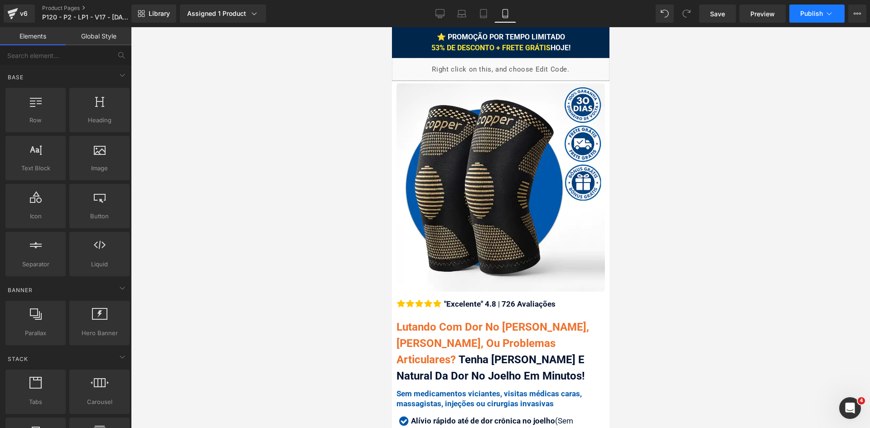
click at [821, 11] on span "Publish" at bounding box center [811, 13] width 23 height 7
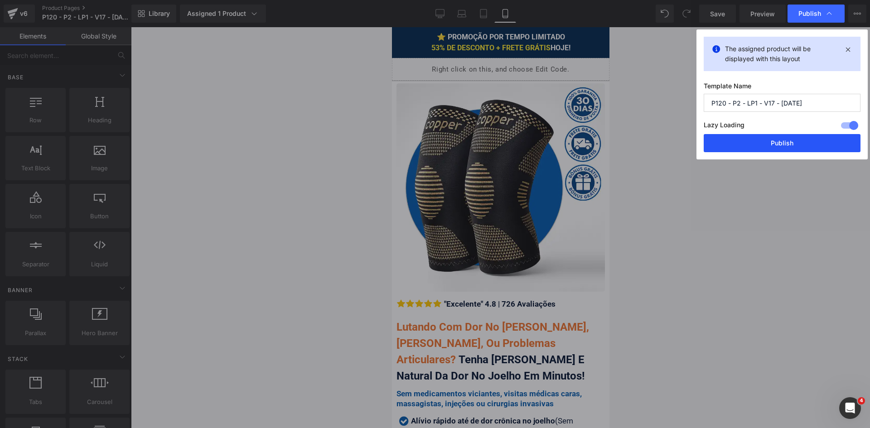
click at [812, 144] on button "Publish" at bounding box center [781, 143] width 157 height 18
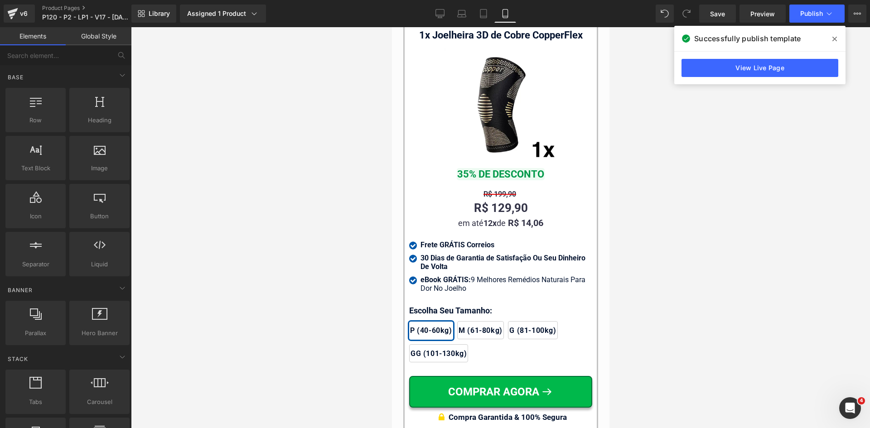
scroll to position [8932, 0]
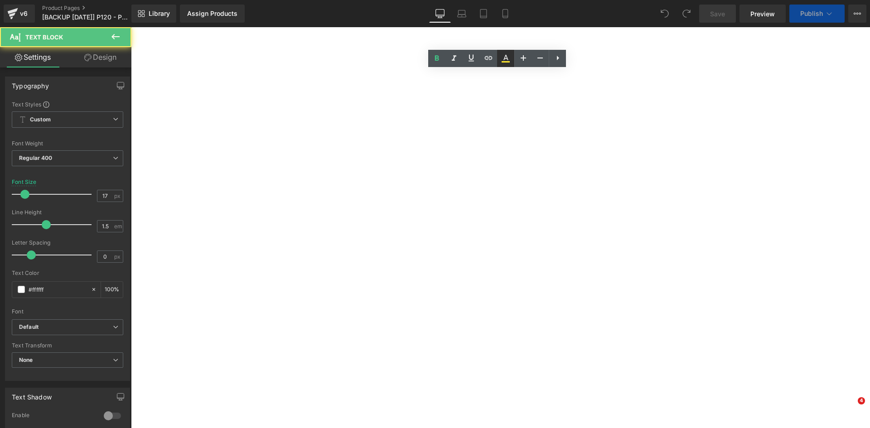
click at [499, 59] on link at bounding box center [505, 58] width 17 height 17
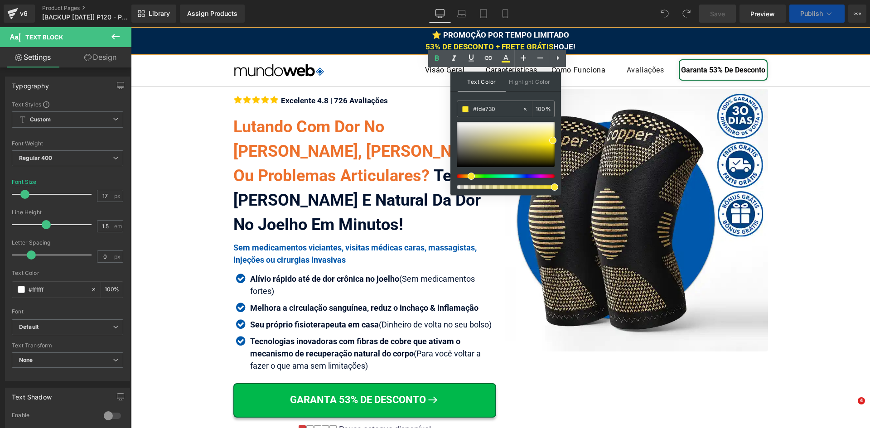
click at [490, 91] on span "Text Color" at bounding box center [481, 82] width 48 height 20
click at [496, 106] on input "#fde730" at bounding box center [497, 109] width 49 height 10
